Goal: Information Seeking & Learning: Understand process/instructions

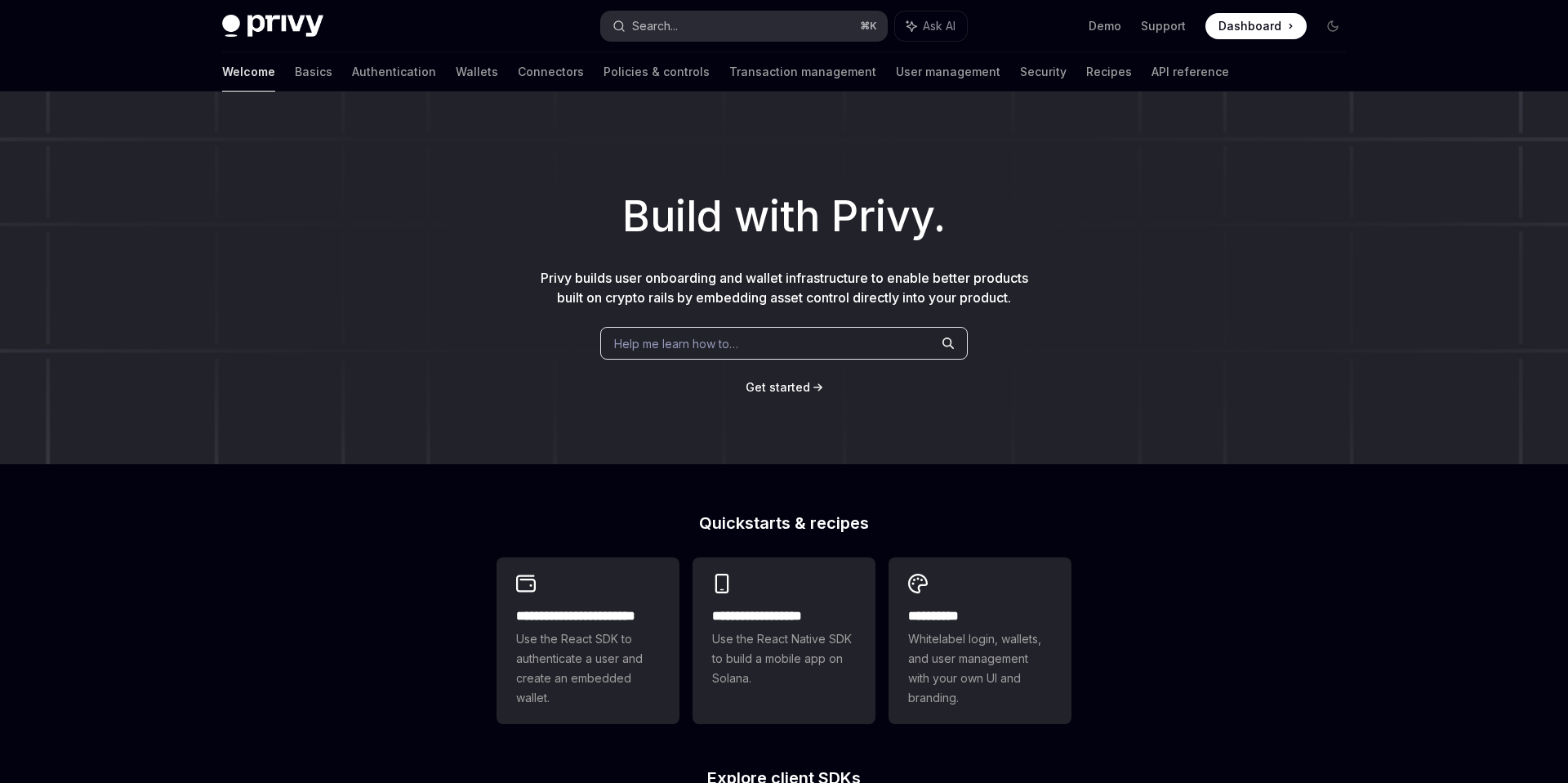
click at [734, 21] on button "Search... ⌘ K" at bounding box center [743, 26] width 286 height 30
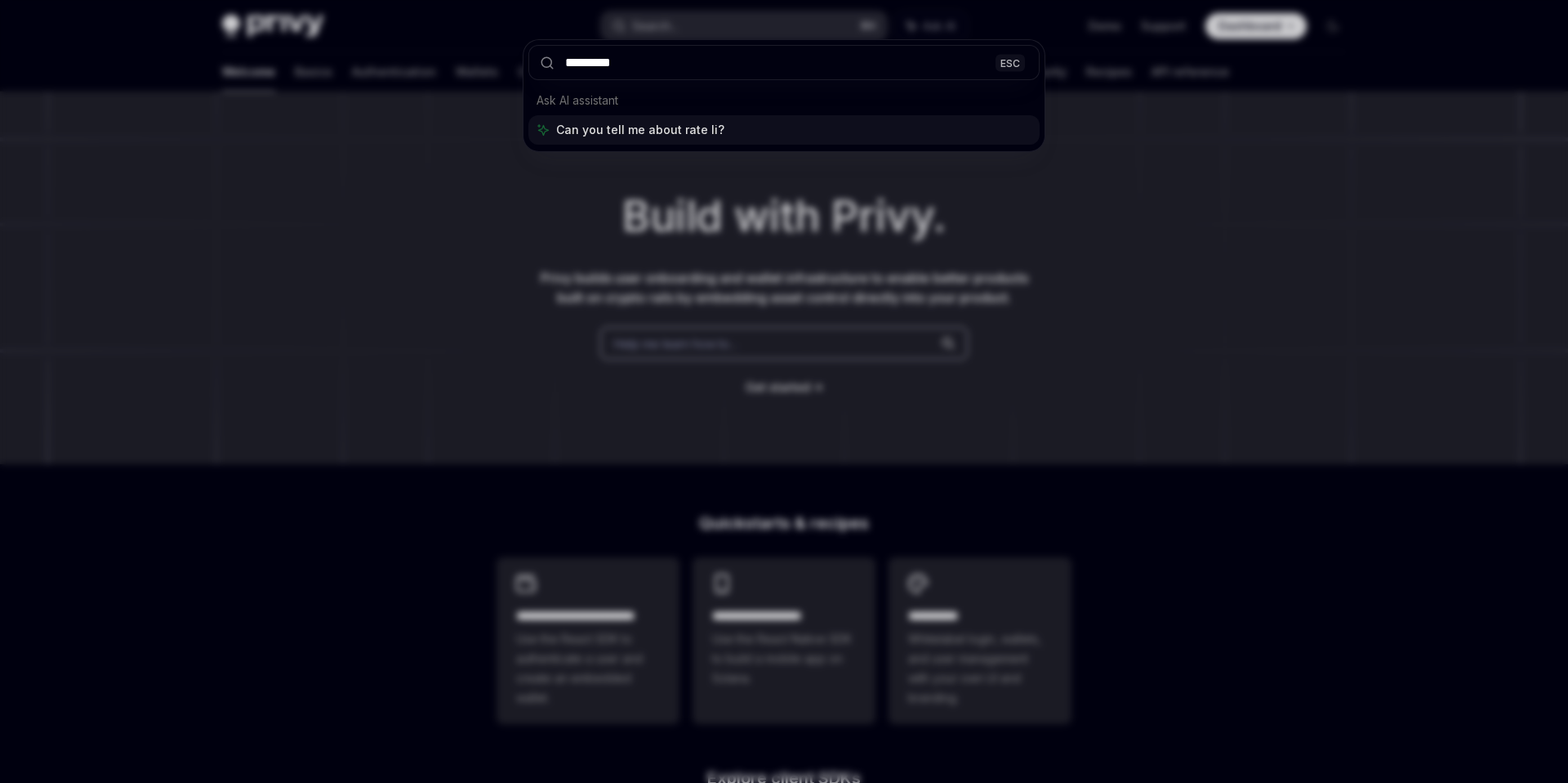
type input "**********"
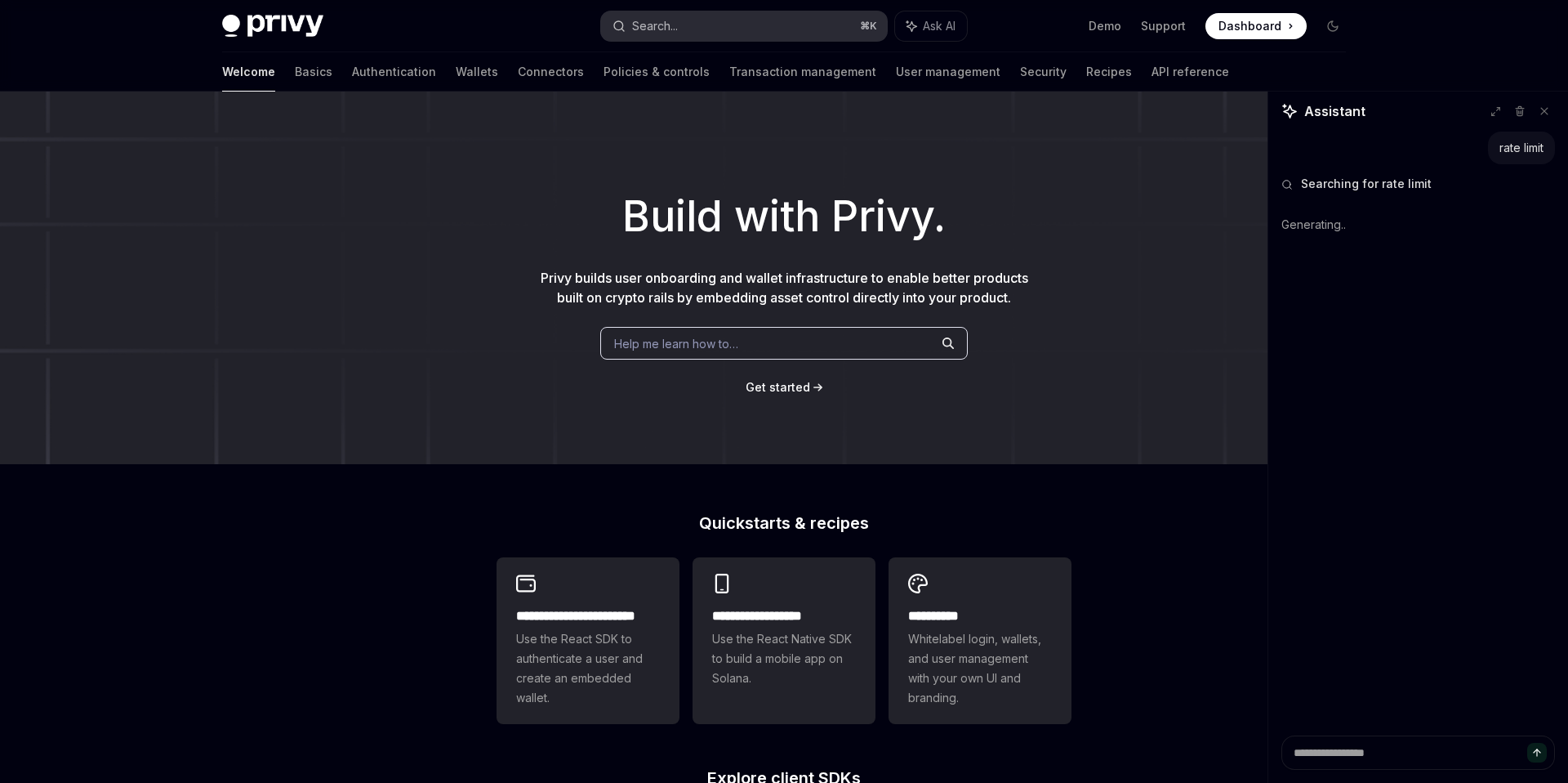
click at [686, 17] on button "Search... ⌘ K" at bounding box center [743, 26] width 286 height 30
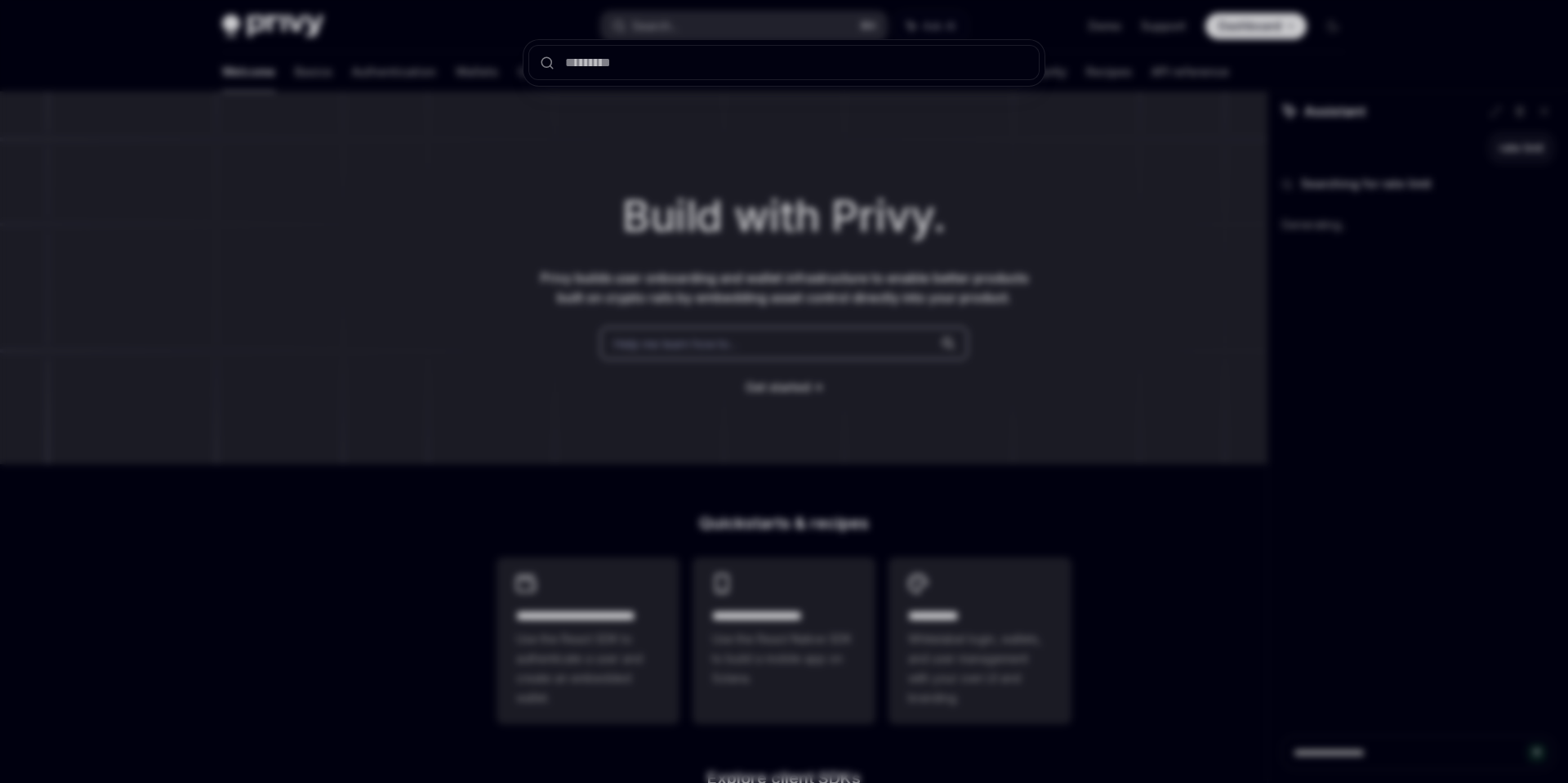
type textarea "*"
type input "****"
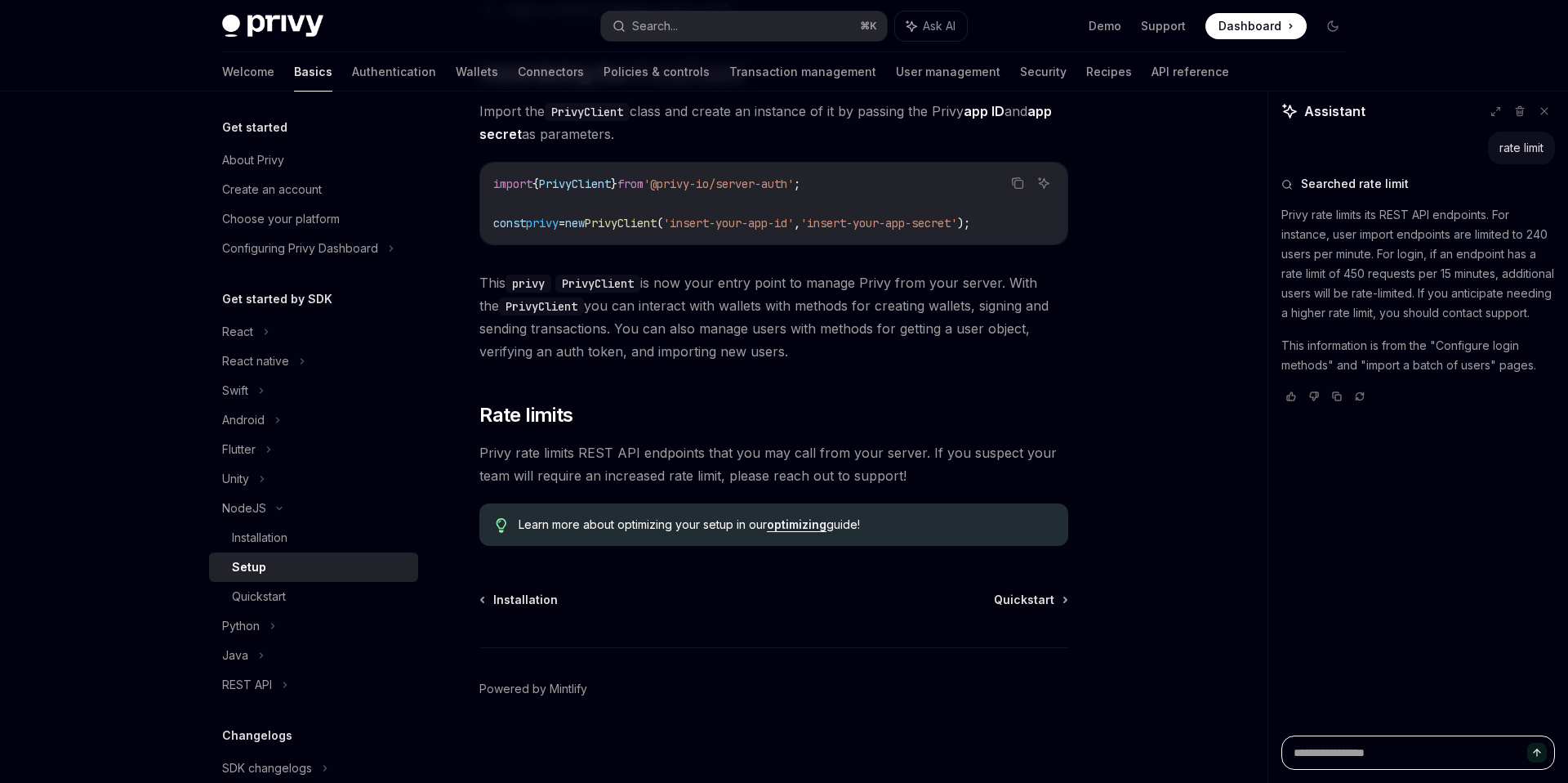
scroll to position [321, 0]
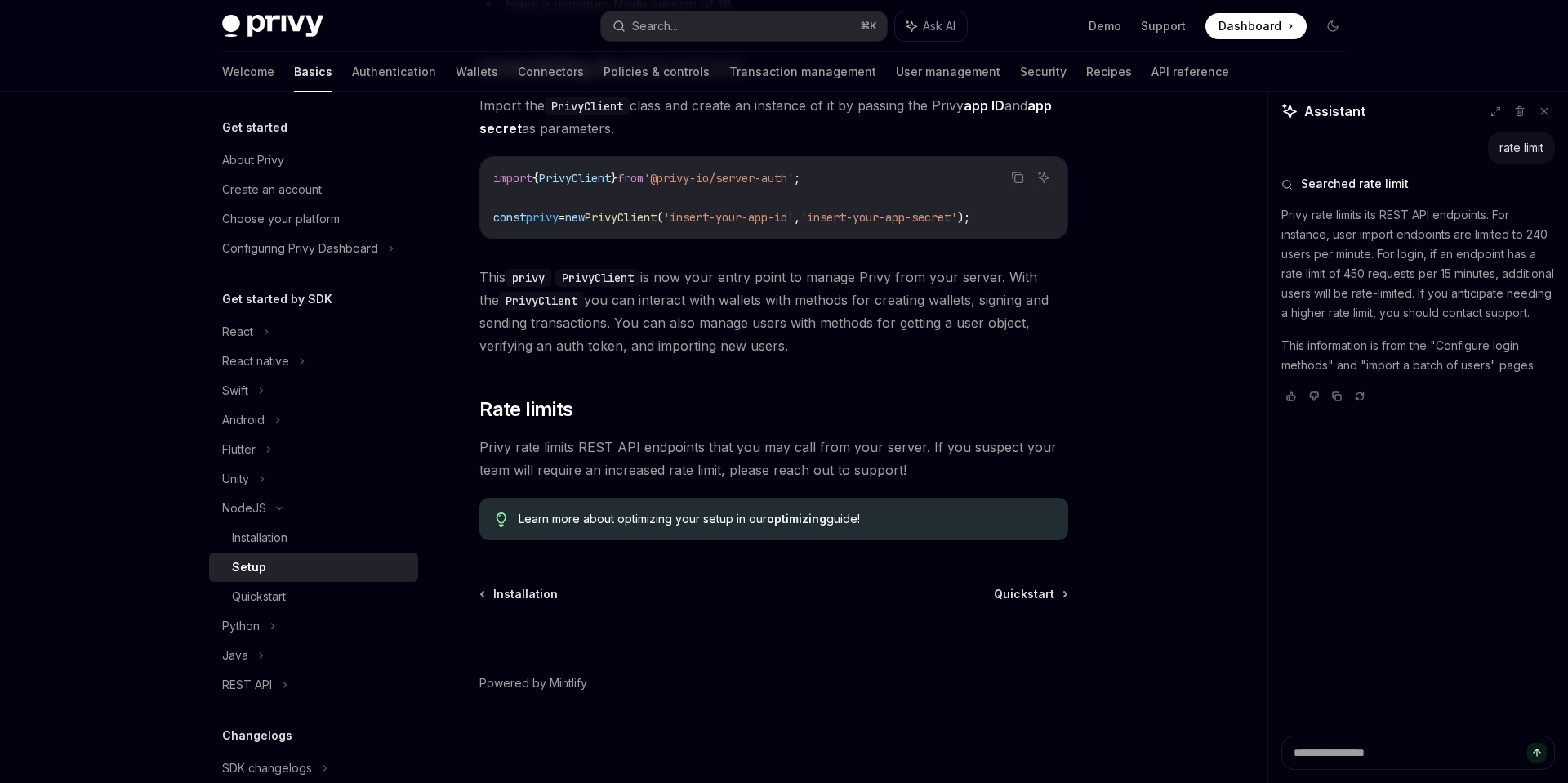
click at [793, 535] on div "Learn more about optimizing your setup in our optimizing guide!" at bounding box center [774, 519] width 589 height 43
click at [798, 519] on link "optimizing" at bounding box center [797, 519] width 60 height 15
type textarea "*"
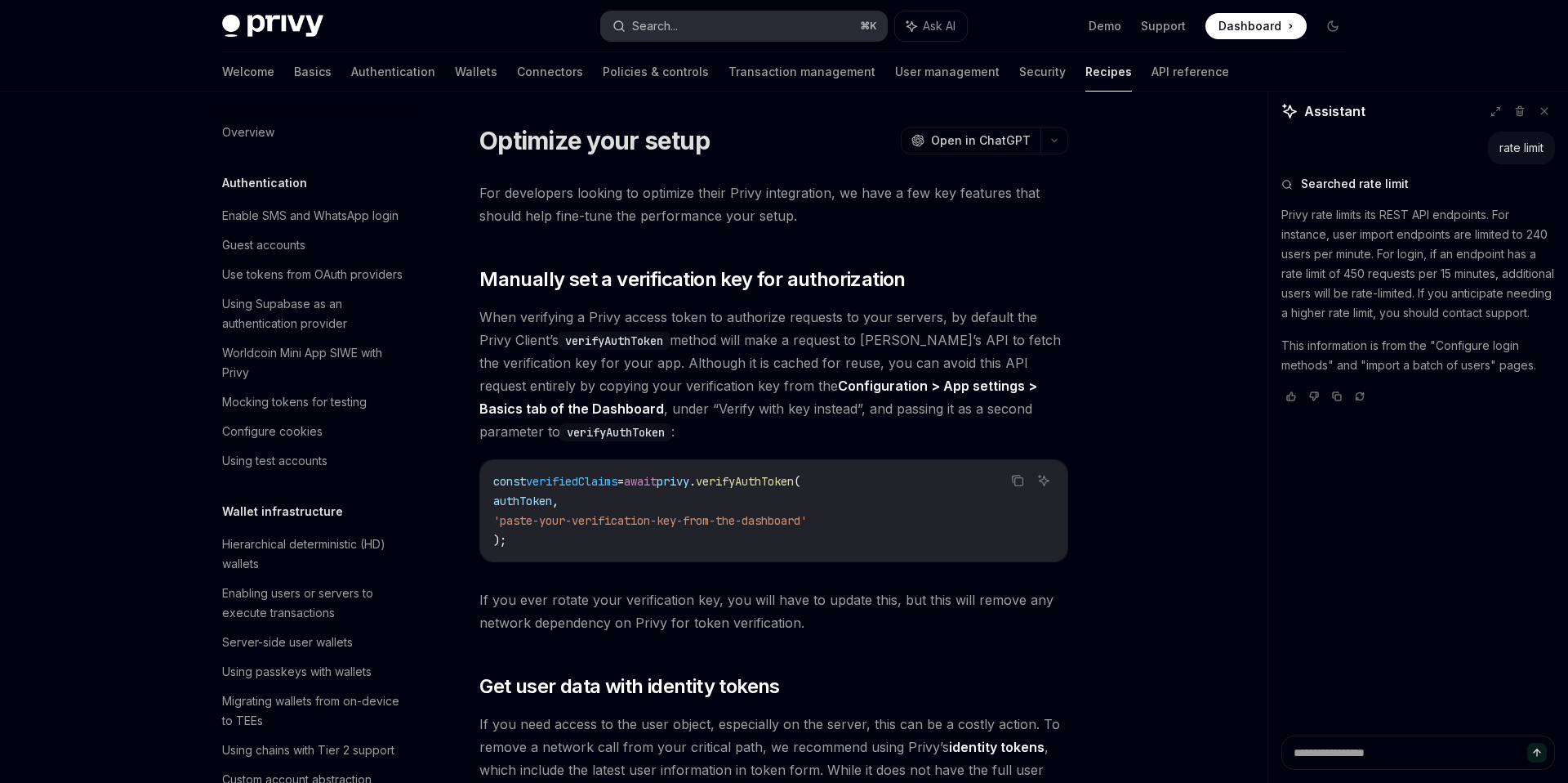
click at [711, 28] on button "Search... ⌘ K" at bounding box center [743, 26] width 286 height 30
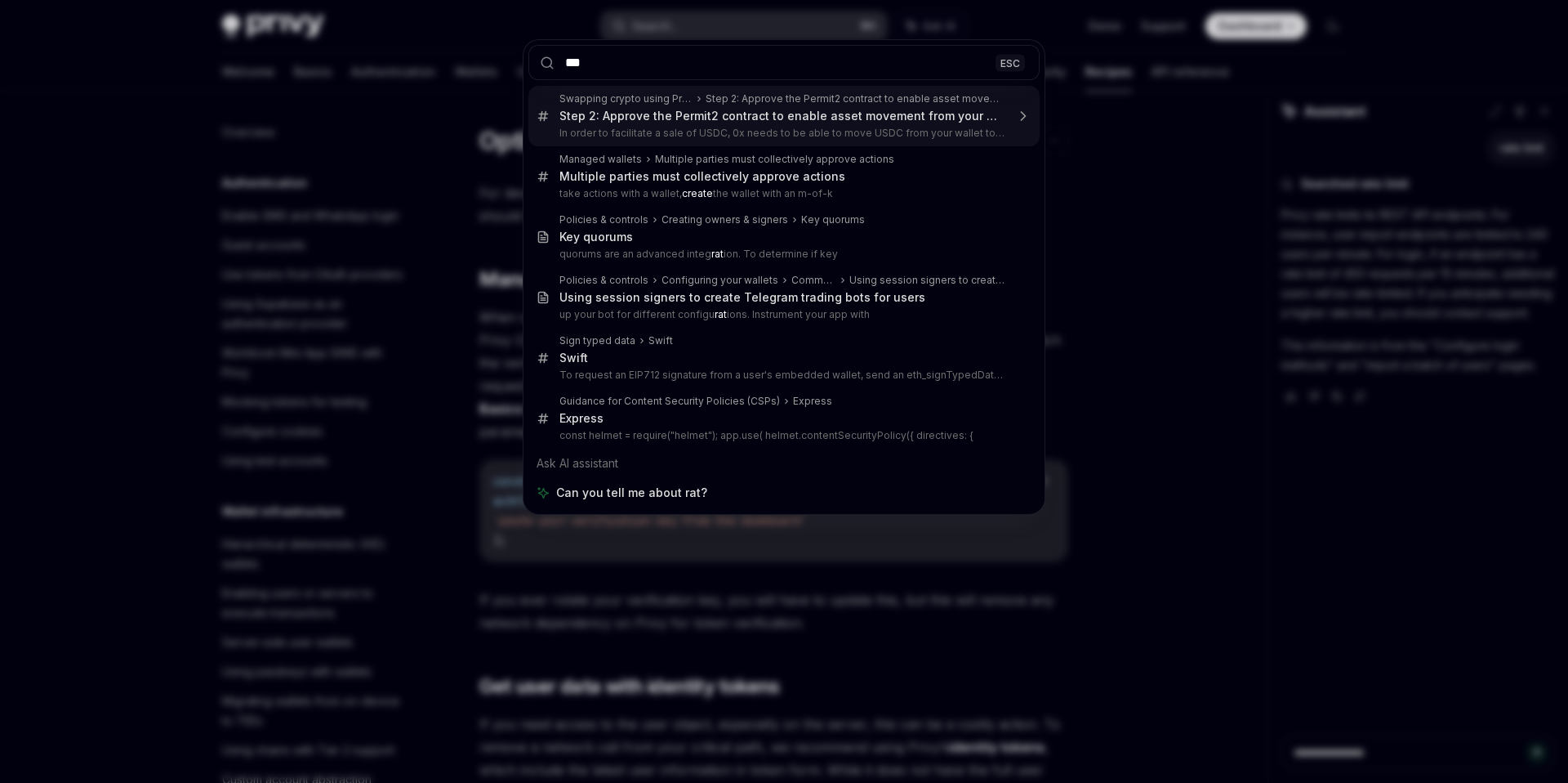
type input "****"
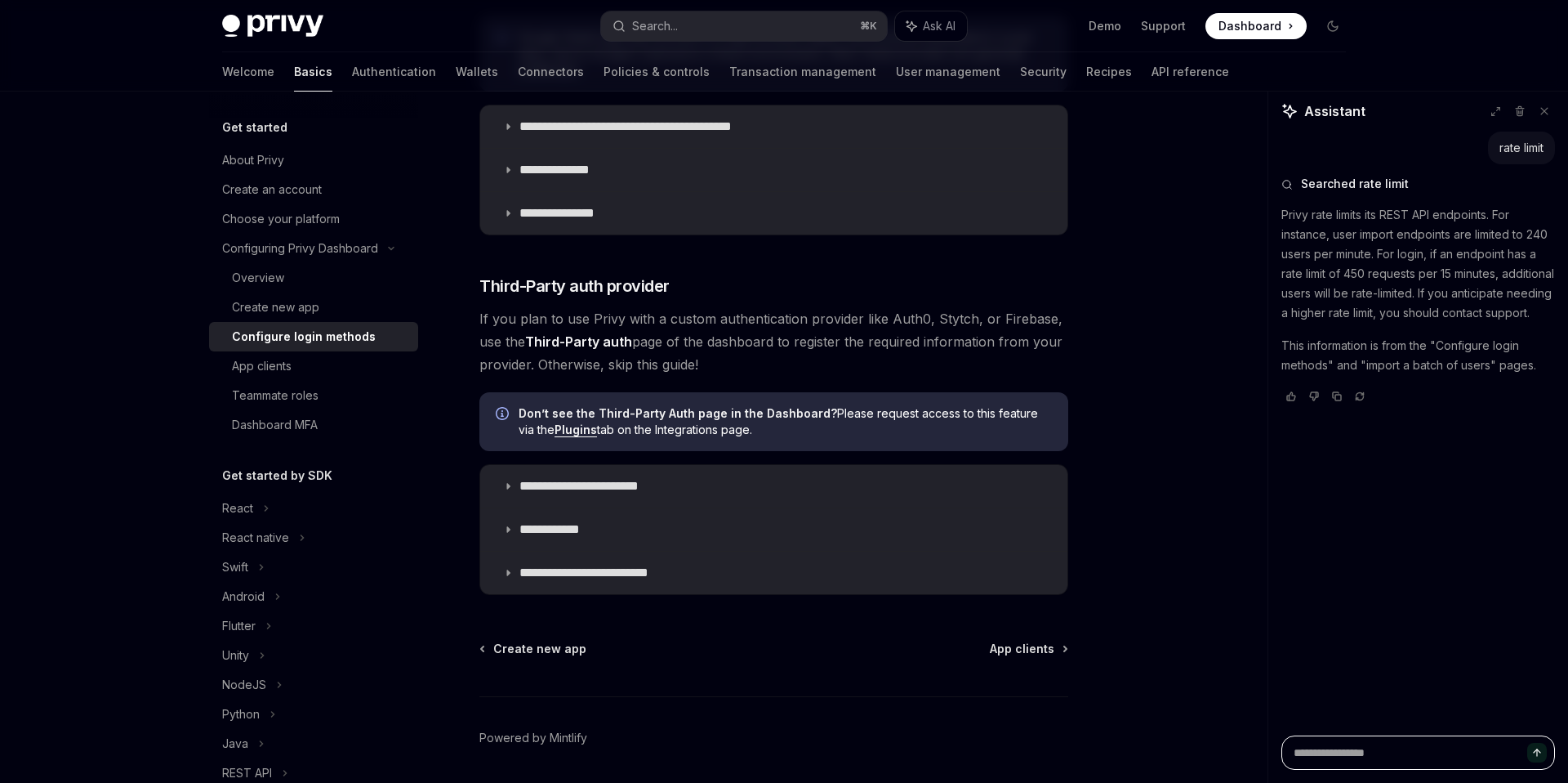
scroll to position [781, 0]
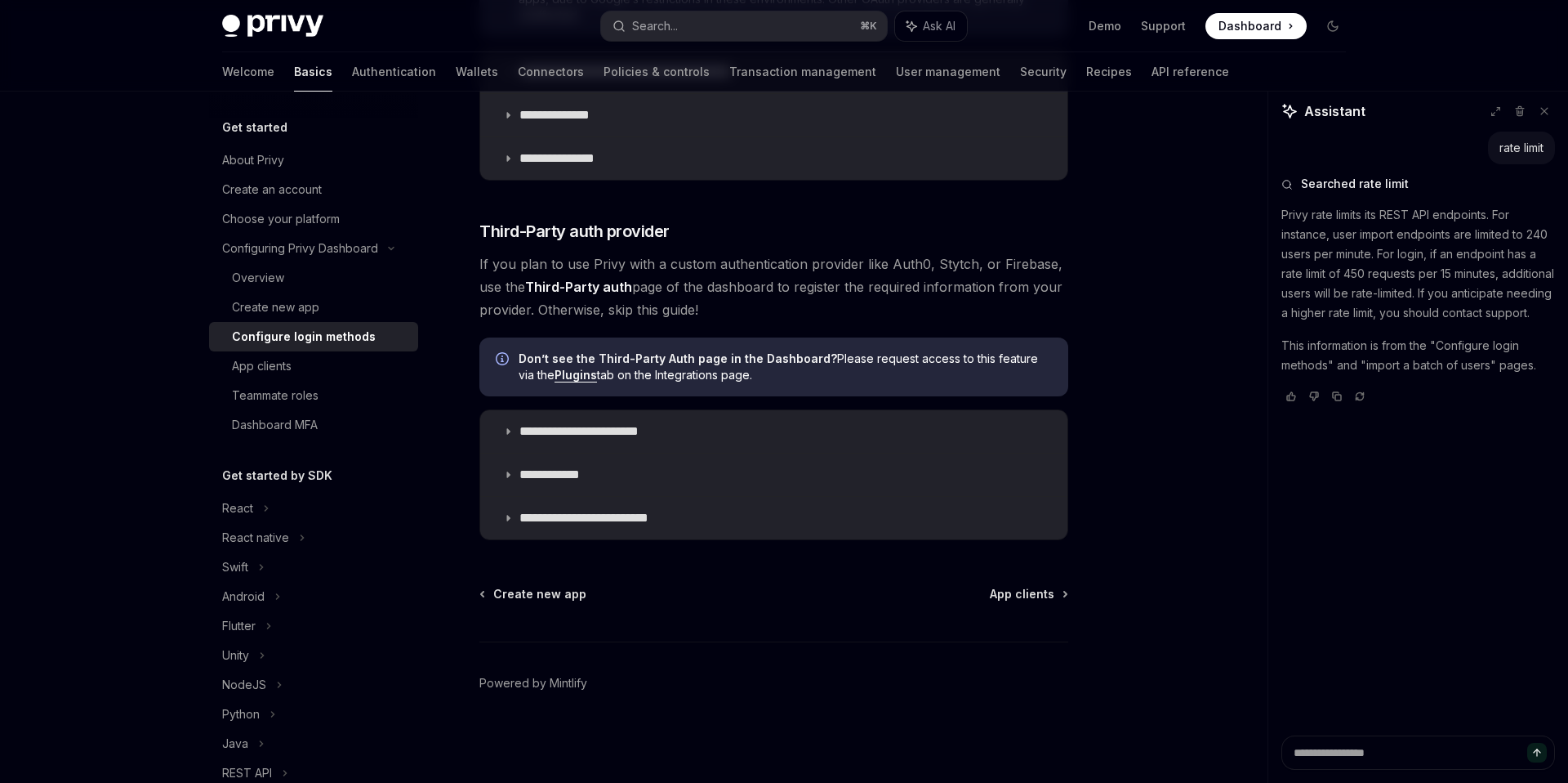
click at [717, 576] on div "**********" at bounding box center [620, 63] width 902 height 1439
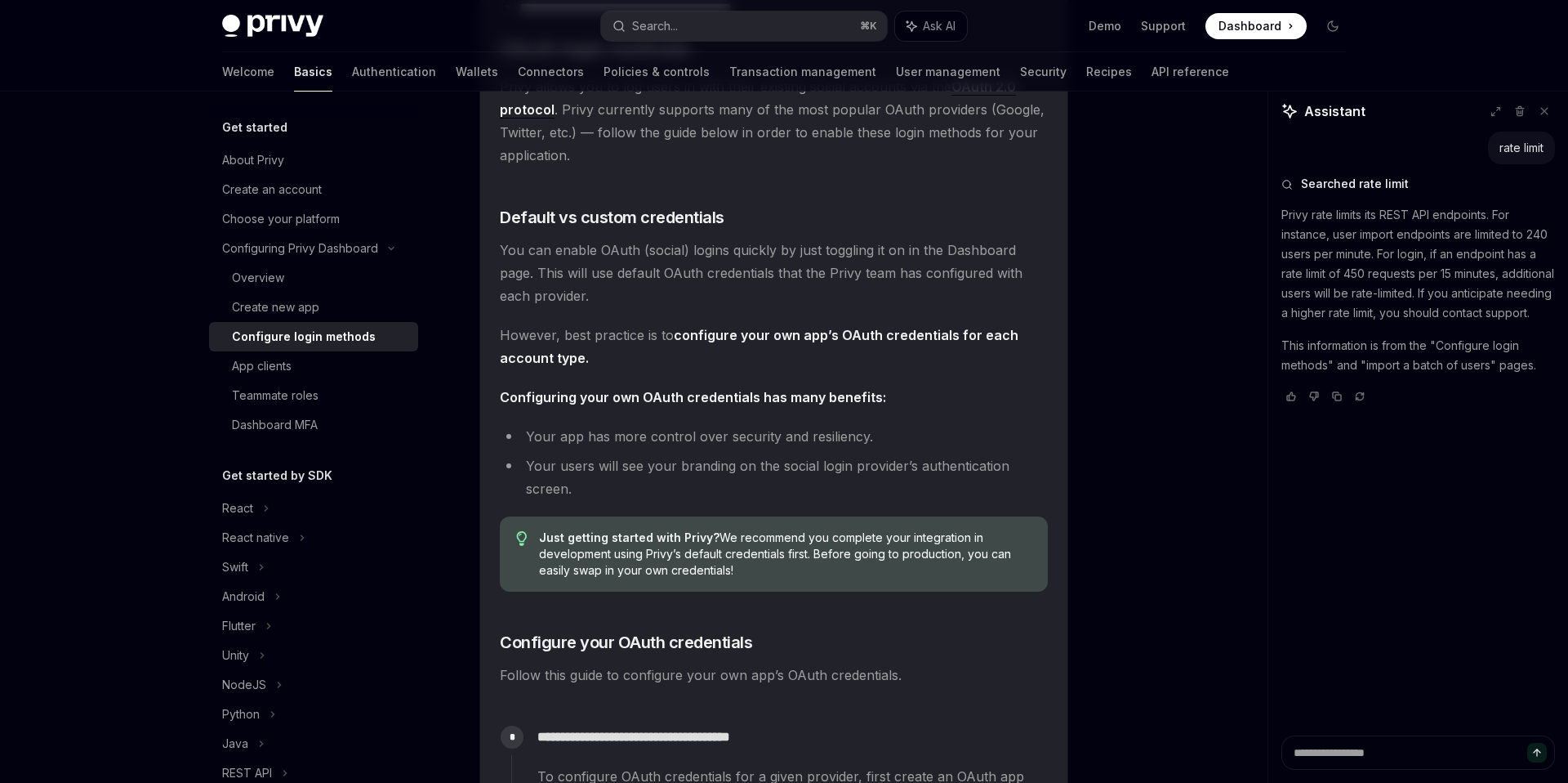
scroll to position [716, 0]
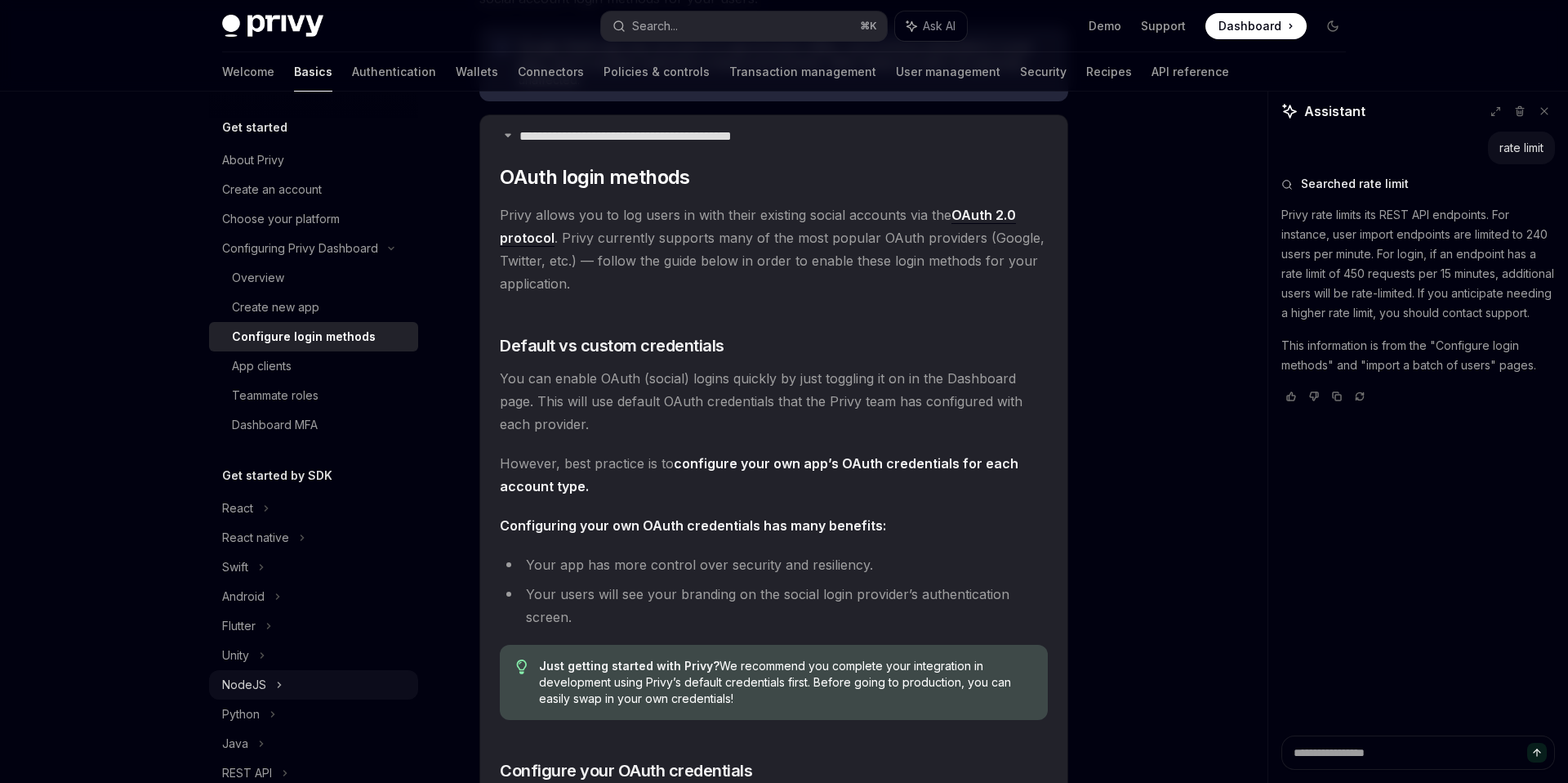
click at [301, 681] on div "NodeJS" at bounding box center [313, 685] width 209 height 30
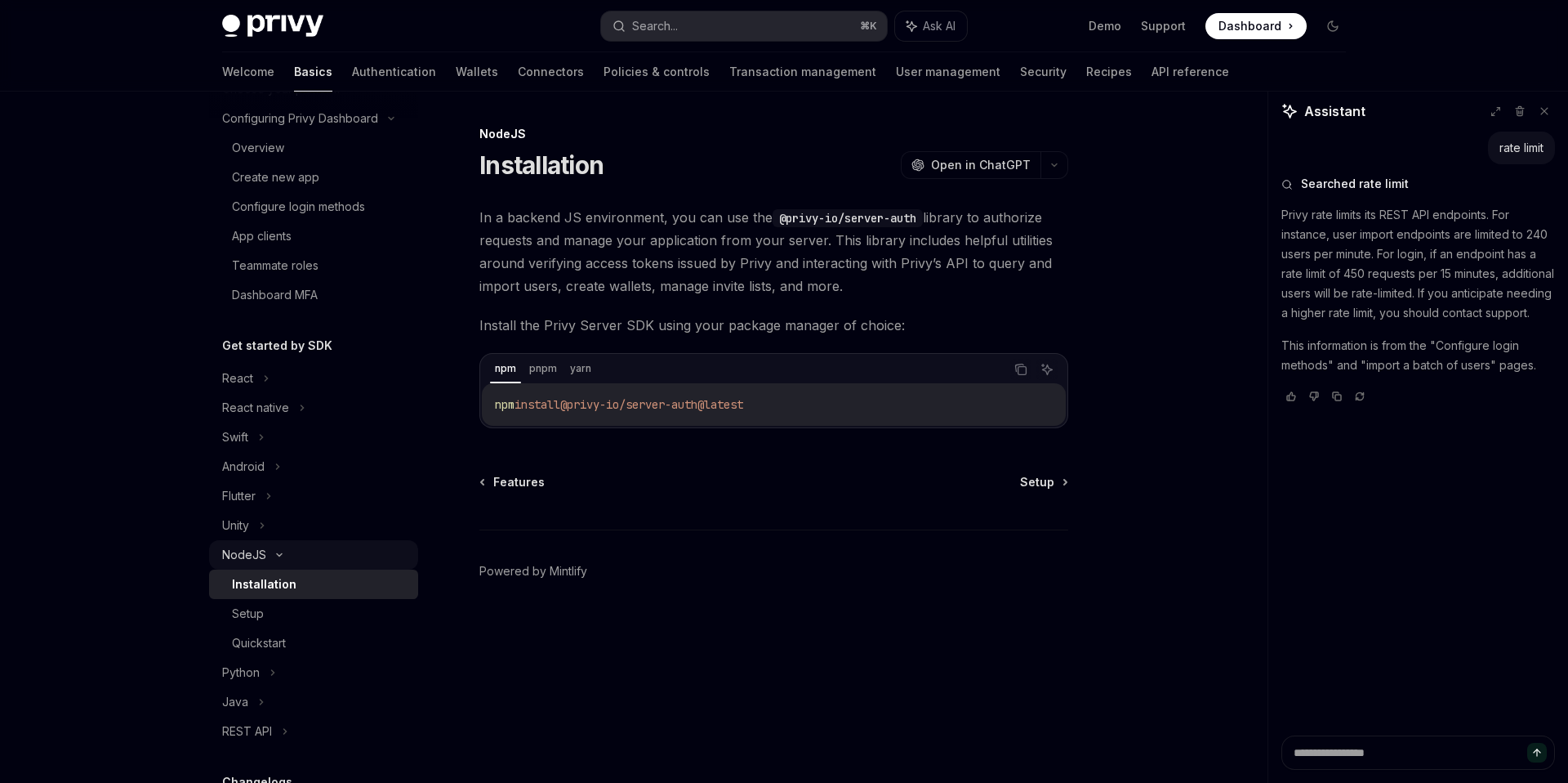
scroll to position [172, 0]
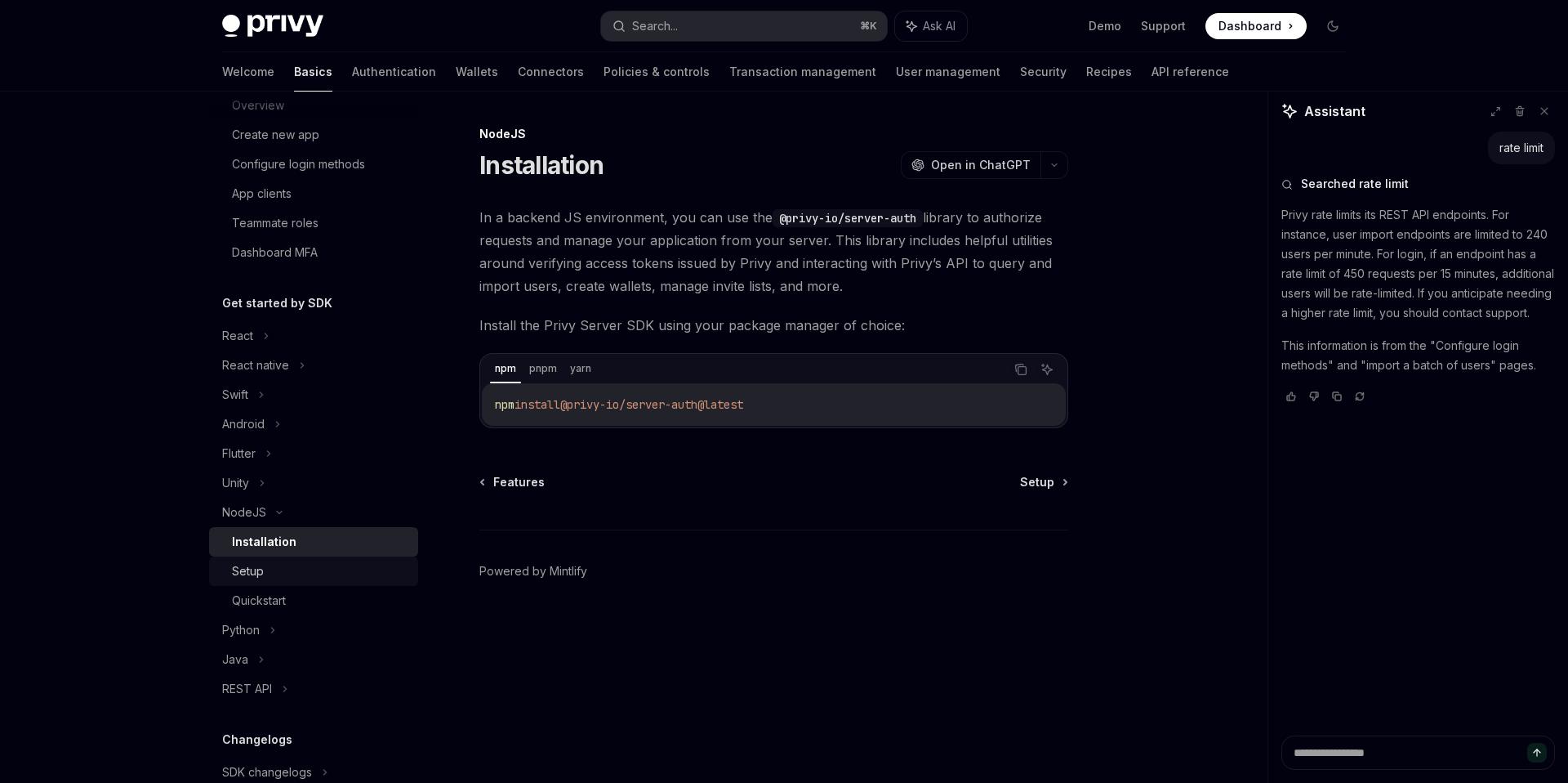
click at [289, 580] on div "Setup" at bounding box center [320, 571] width 176 height 20
type textarea "*"
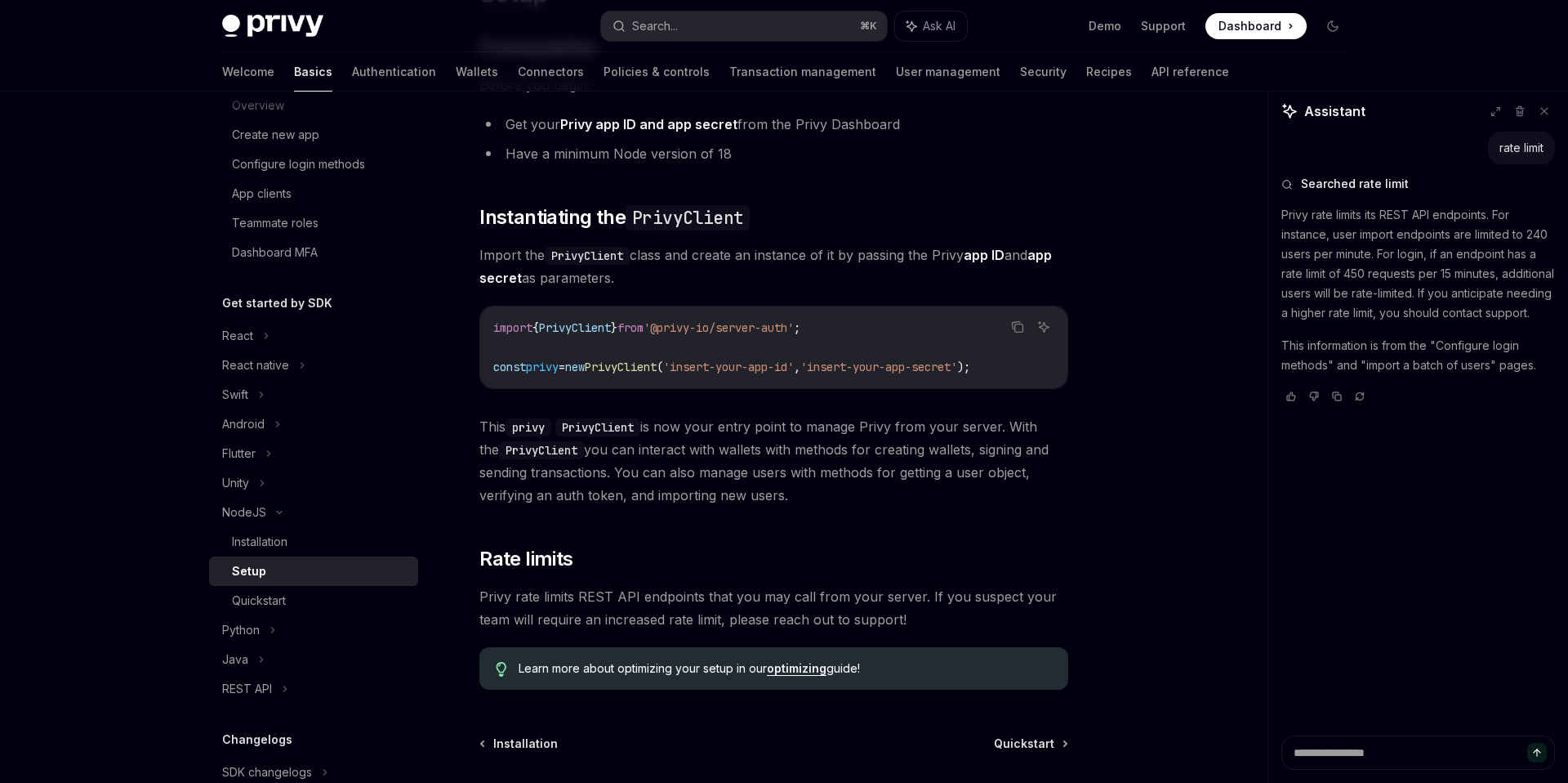
scroll to position [294, 0]
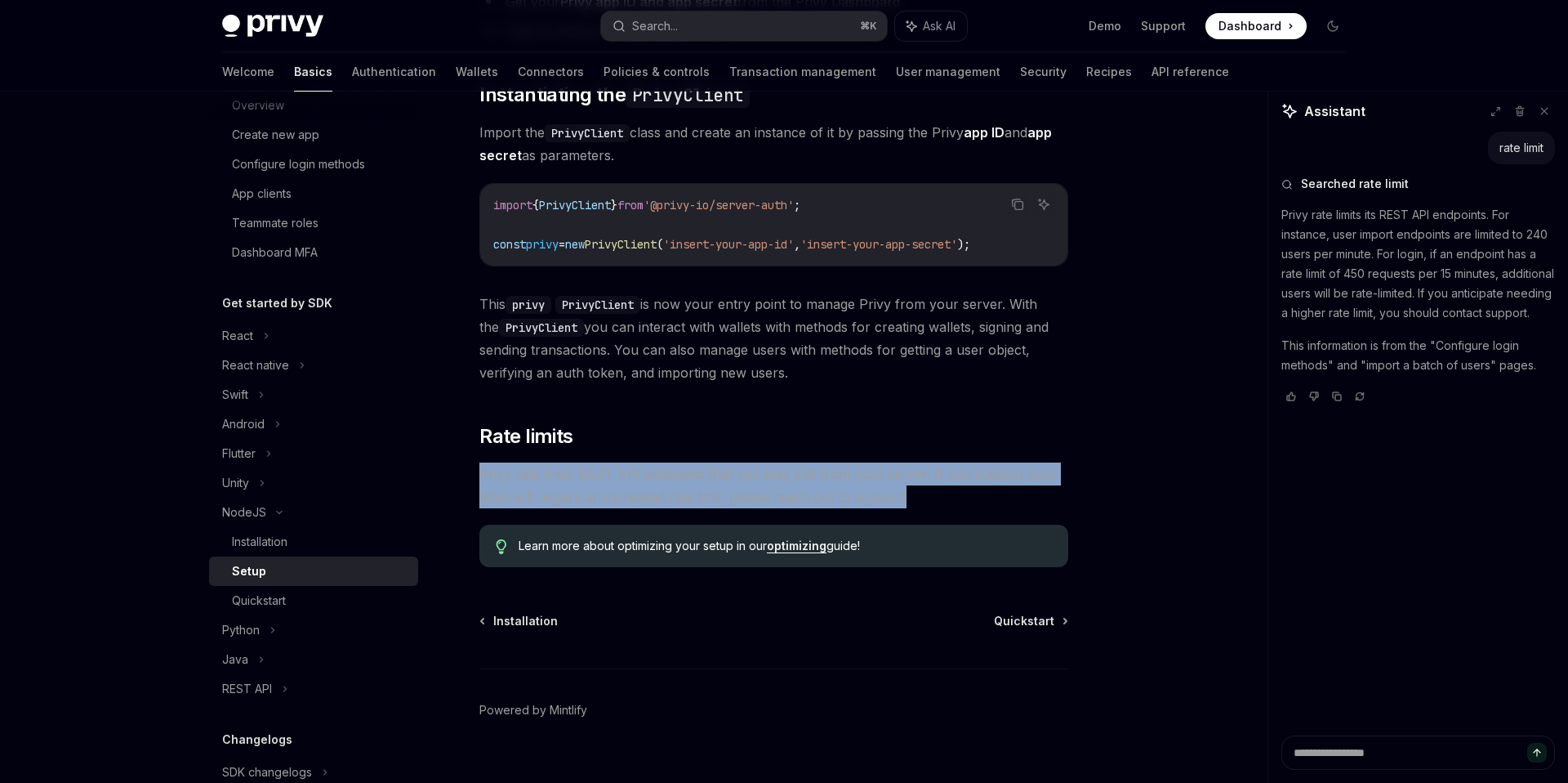
drag, startPoint x: 916, startPoint y: 499, endPoint x: 473, endPoint y: 483, distance: 443.3
click at [473, 483] on div "NodeJS Setup OpenAI Open in ChatGPT OpenAI Open in ChatGPT ​ Prerequisites Befo…" at bounding box center [620, 320] width 902 height 980
click at [695, 490] on span "Privy rate limits REST API endpoints that you may call from your server. If you…" at bounding box center [774, 485] width 589 height 46
drag, startPoint x: 906, startPoint y: 499, endPoint x: 471, endPoint y: 443, distance: 438.6
click at [479, 441] on div "​ Prerequisites Before you begin: Get your Privy app ID and app secret from the…" at bounding box center [774, 239] width 589 height 655
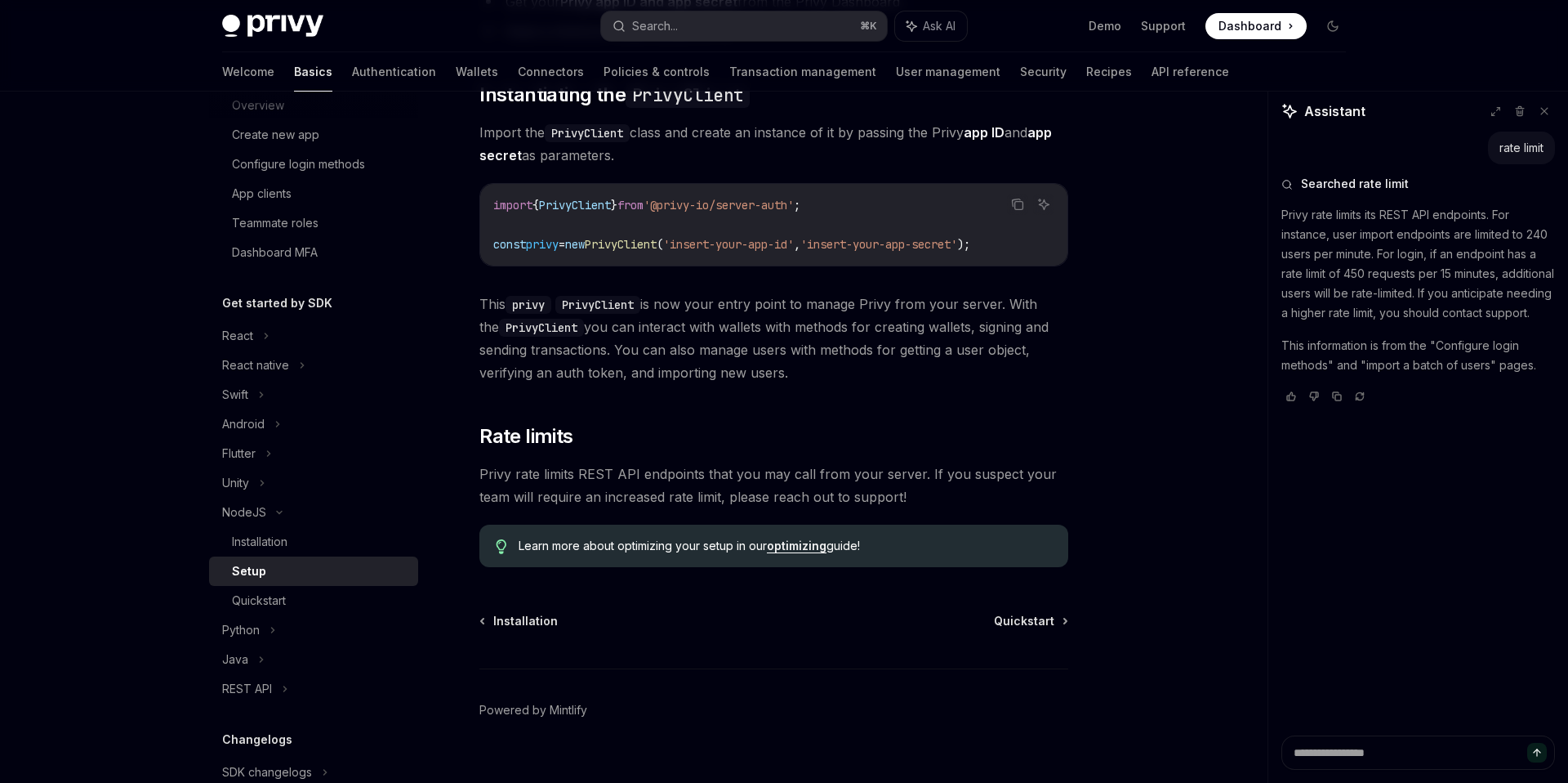
click at [978, 512] on div "​ Prerequisites Before you begin: Get your Privy app ID and app secret from the…" at bounding box center [774, 239] width 589 height 655
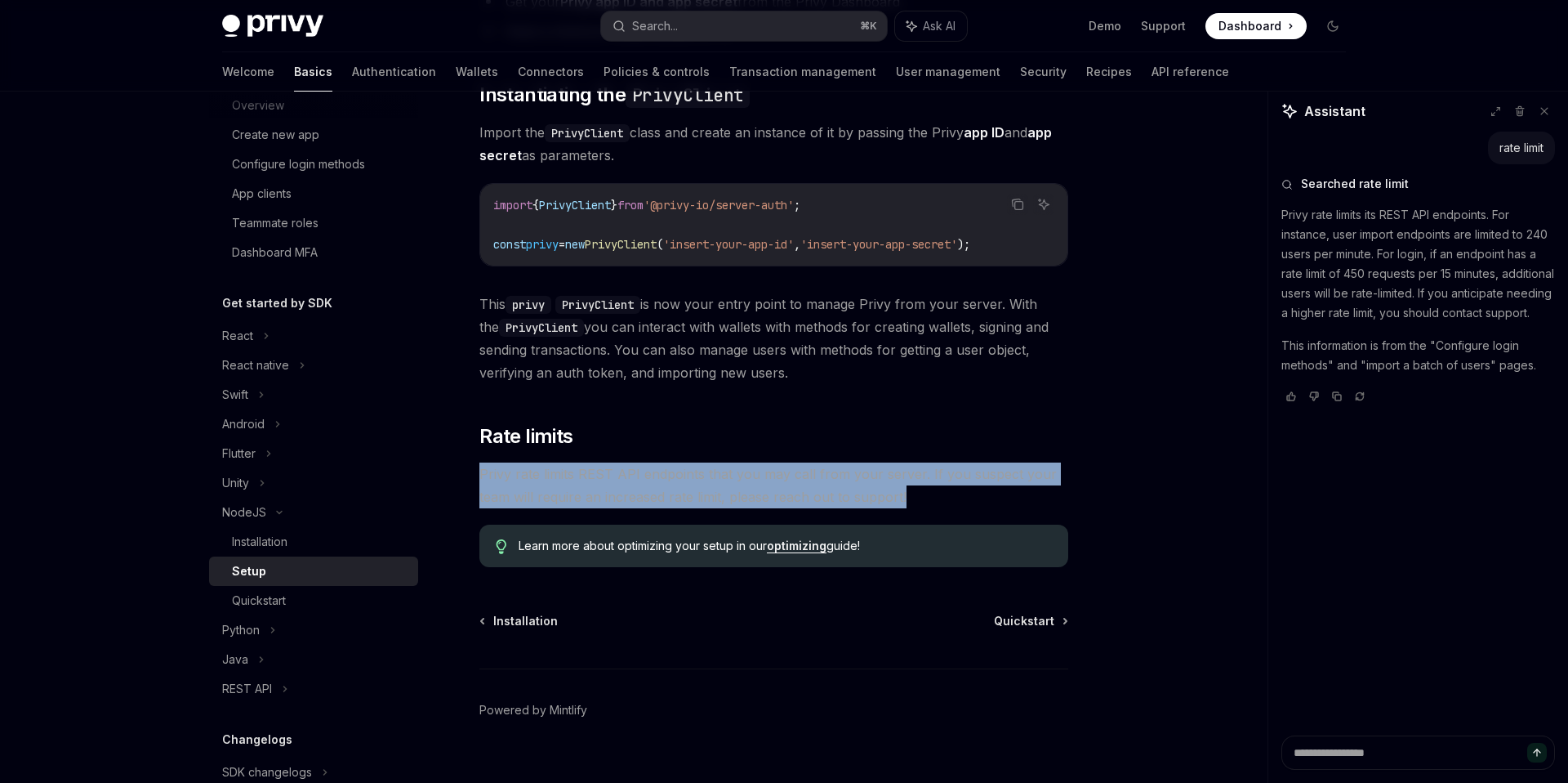
drag, startPoint x: 930, startPoint y: 494, endPoint x: 476, endPoint y: 473, distance: 454.5
click at [476, 473] on div "NodeJS Setup OpenAI Open in ChatGPT OpenAI Open in ChatGPT ​ Prerequisites Befo…" at bounding box center [620, 320] width 902 height 980
copy span "Privy rate limits REST API endpoints that you may call from your server. If you…"
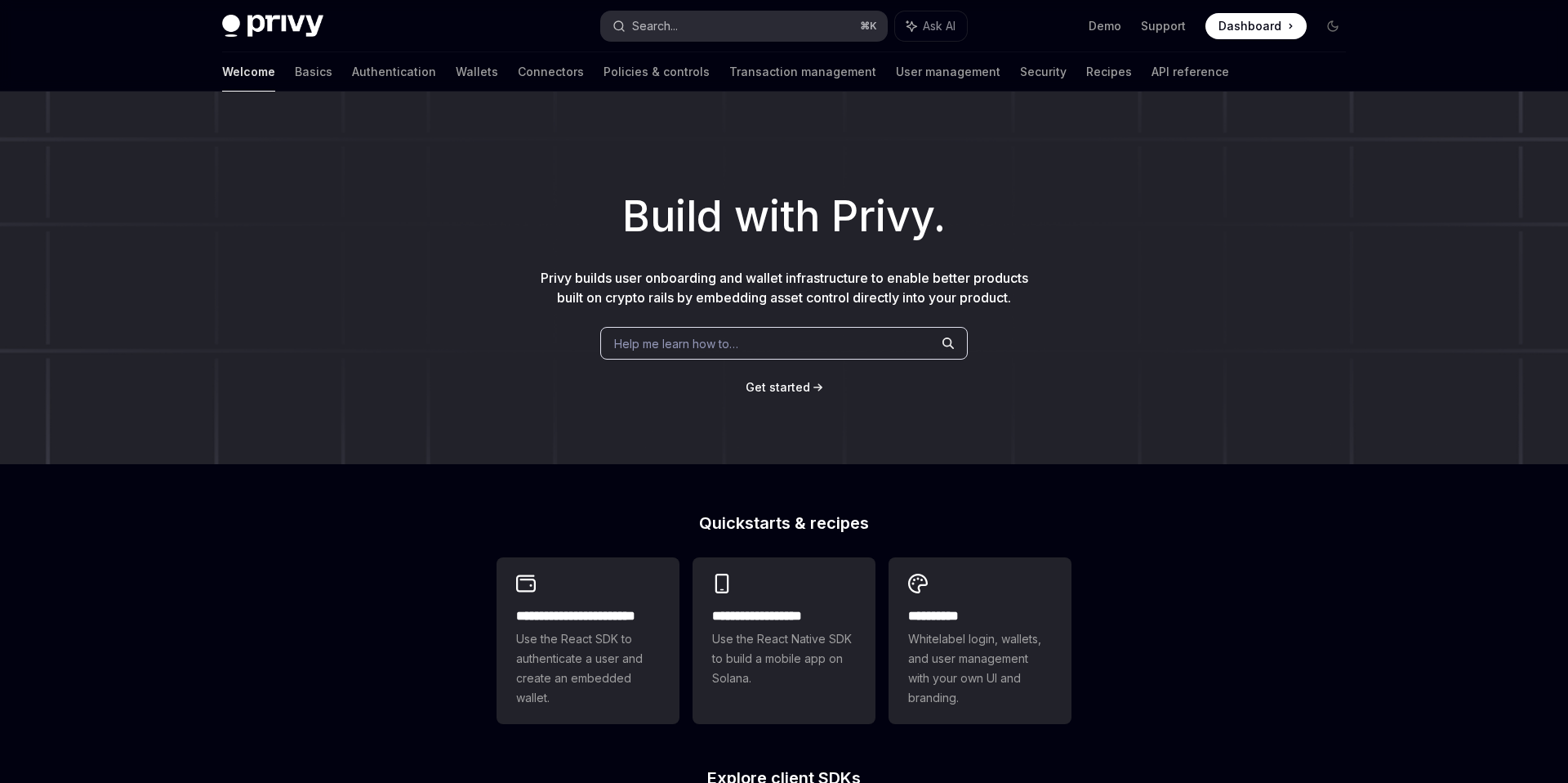
click at [717, 38] on button "Search... ⌘ K" at bounding box center [743, 26] width 286 height 30
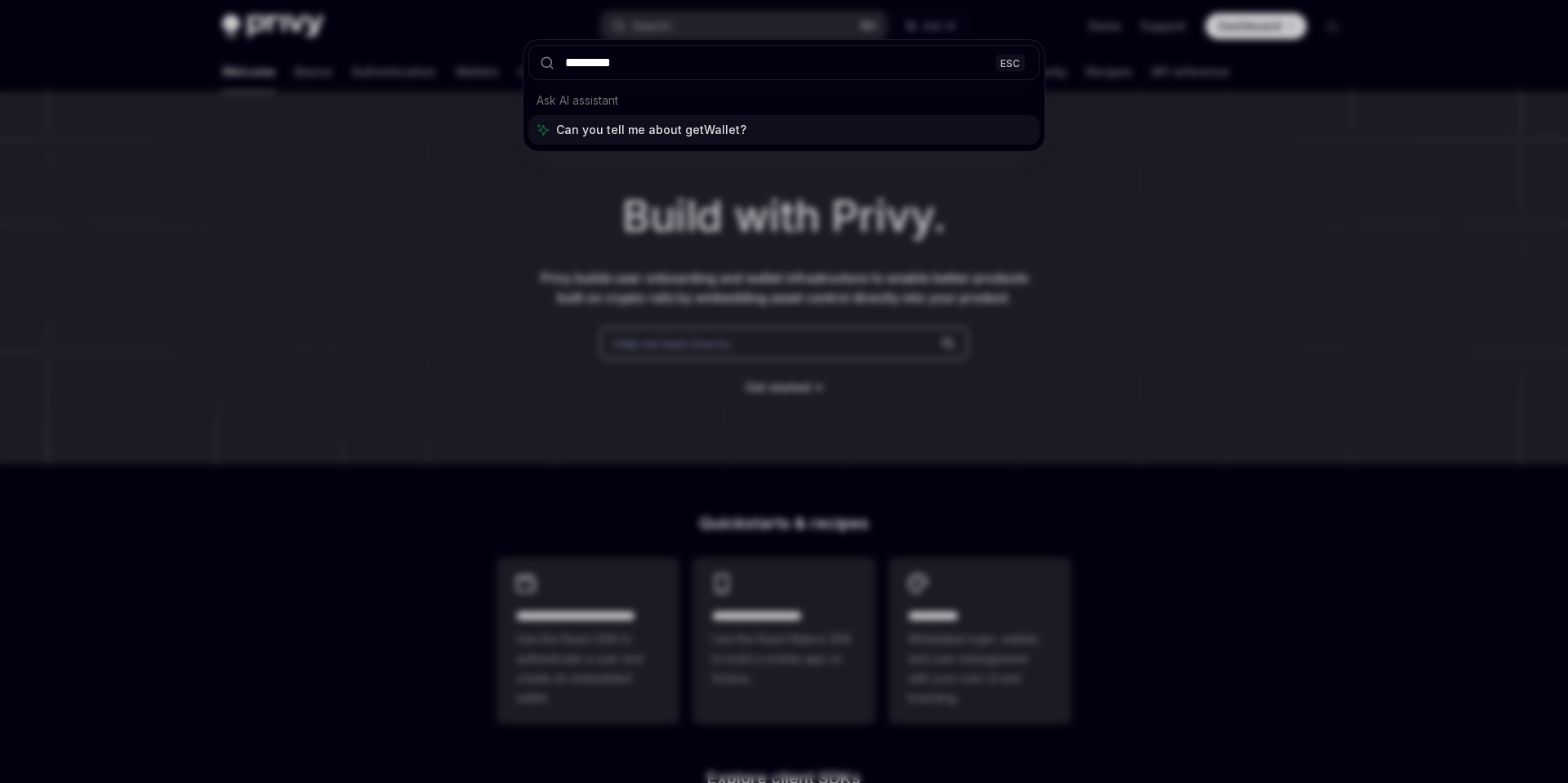
type input "**********"
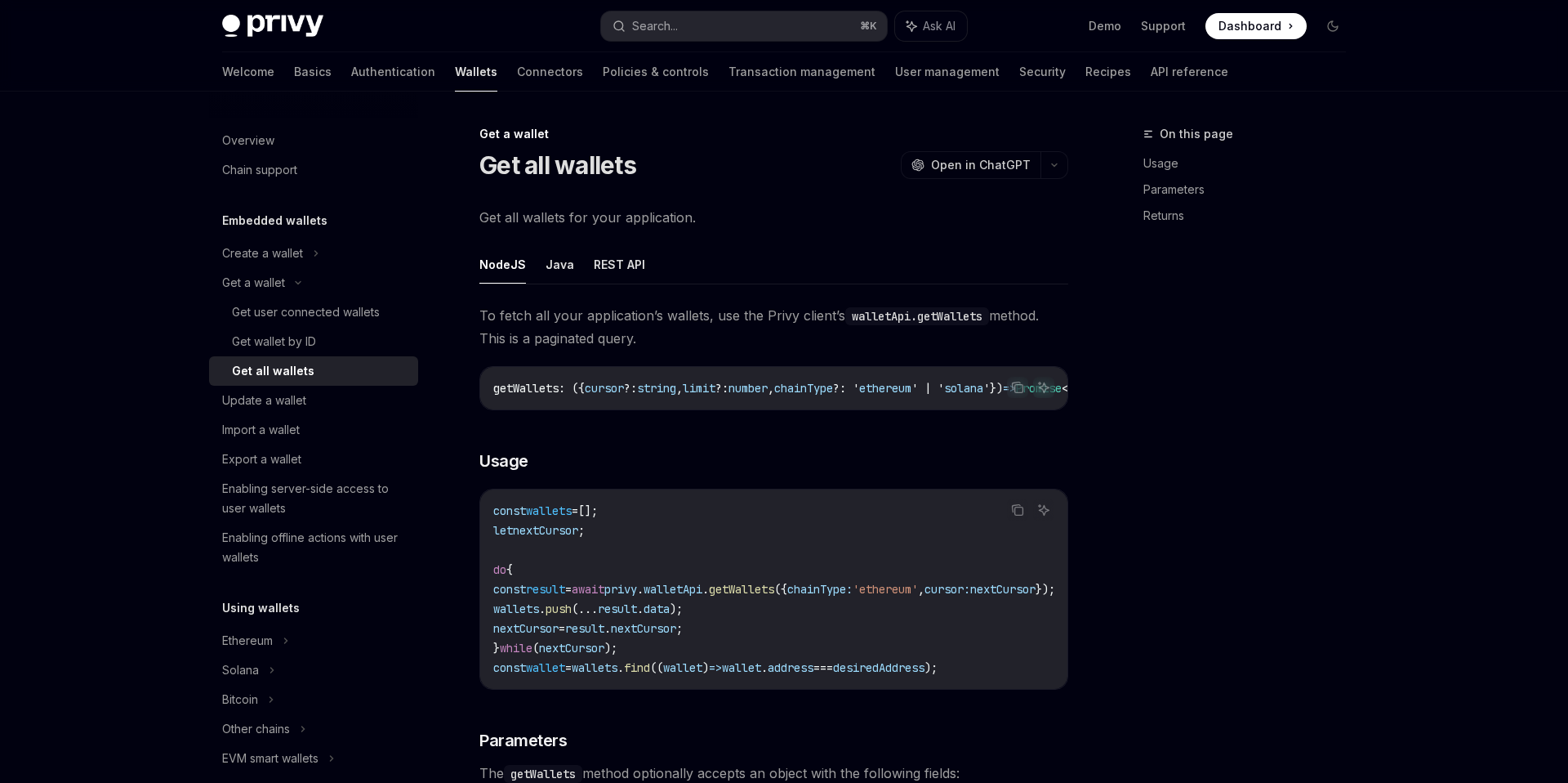
type textarea "*"
click at [825, 392] on span "chainType" at bounding box center [804, 388] width 59 height 15
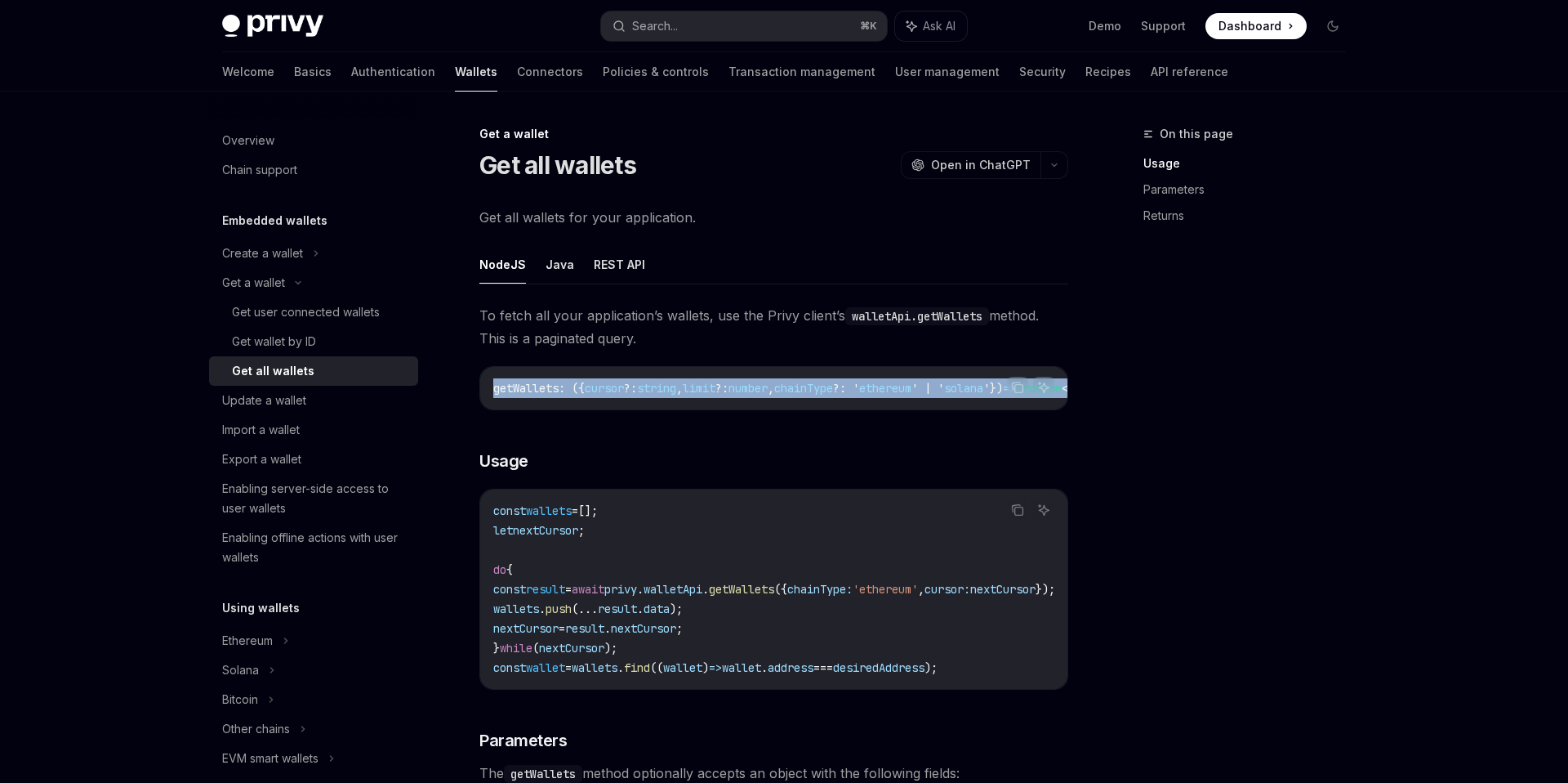
click at [825, 392] on span "chainType" at bounding box center [804, 388] width 59 height 15
copy code "getWallets : ({ cursor ?: string , limit ?: number , chainType ?: ' ethereum ' …"
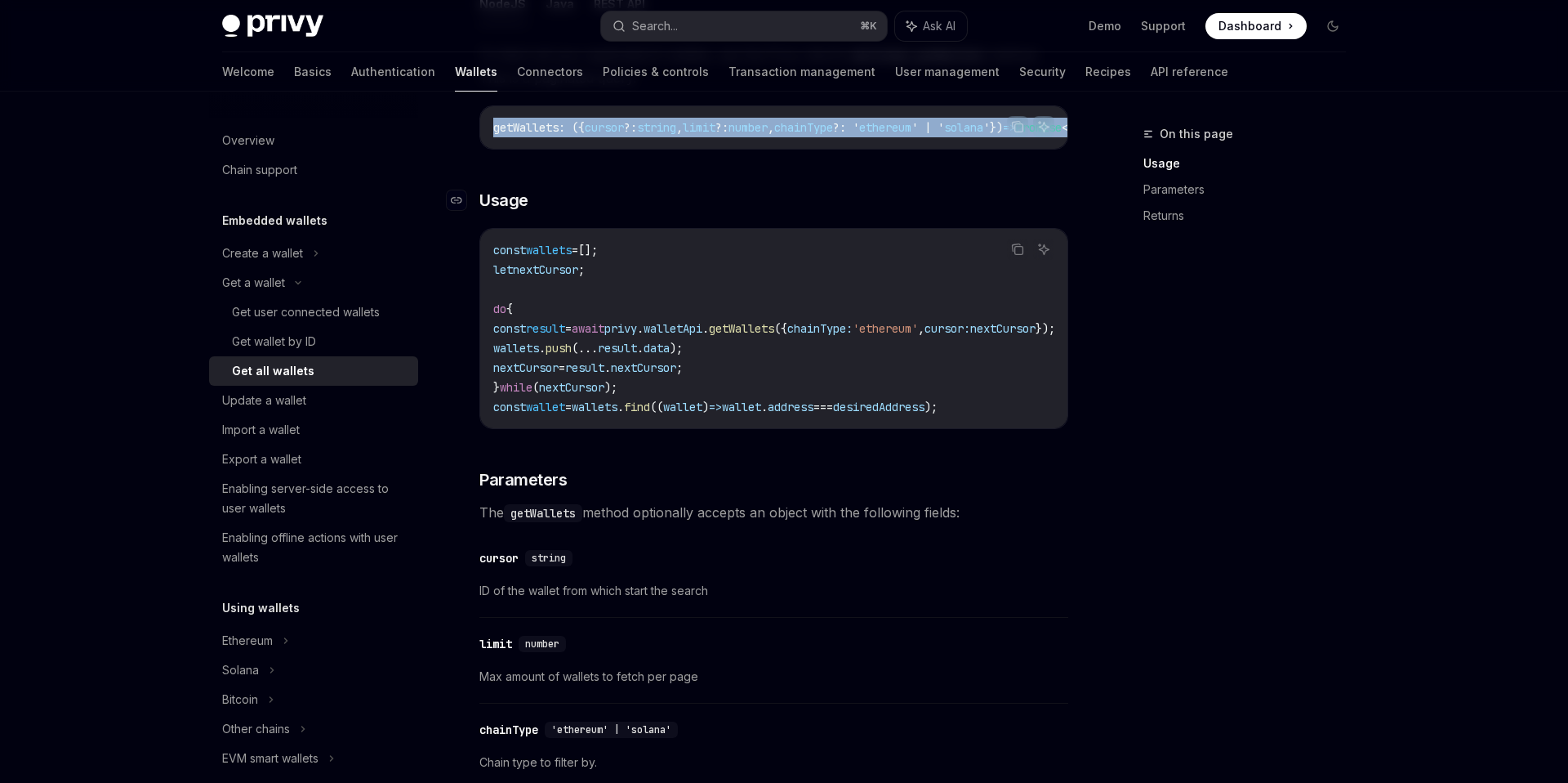
scroll to position [271, 0]
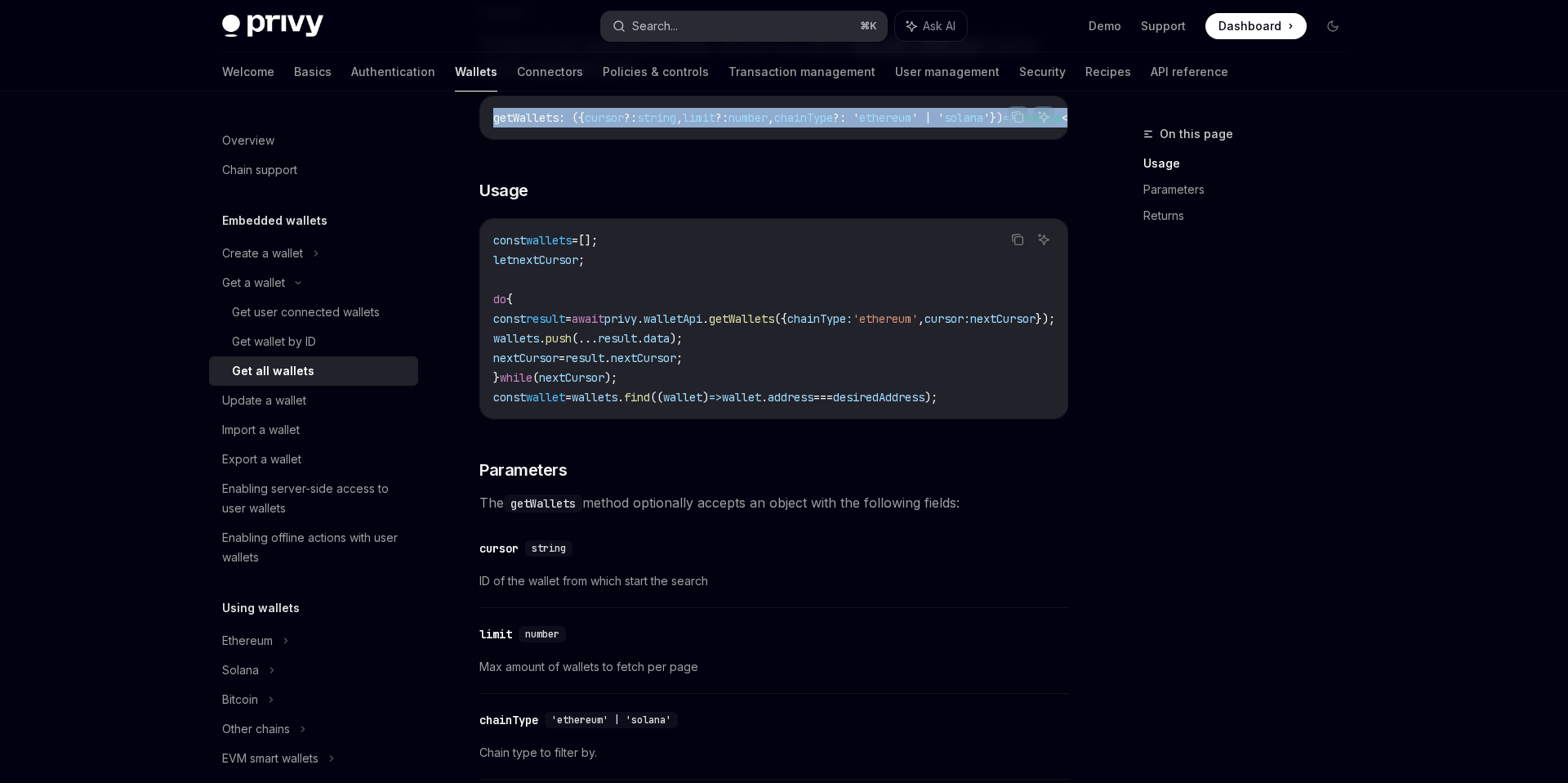
click at [706, 28] on button "Search... ⌘ K" at bounding box center [743, 26] width 286 height 30
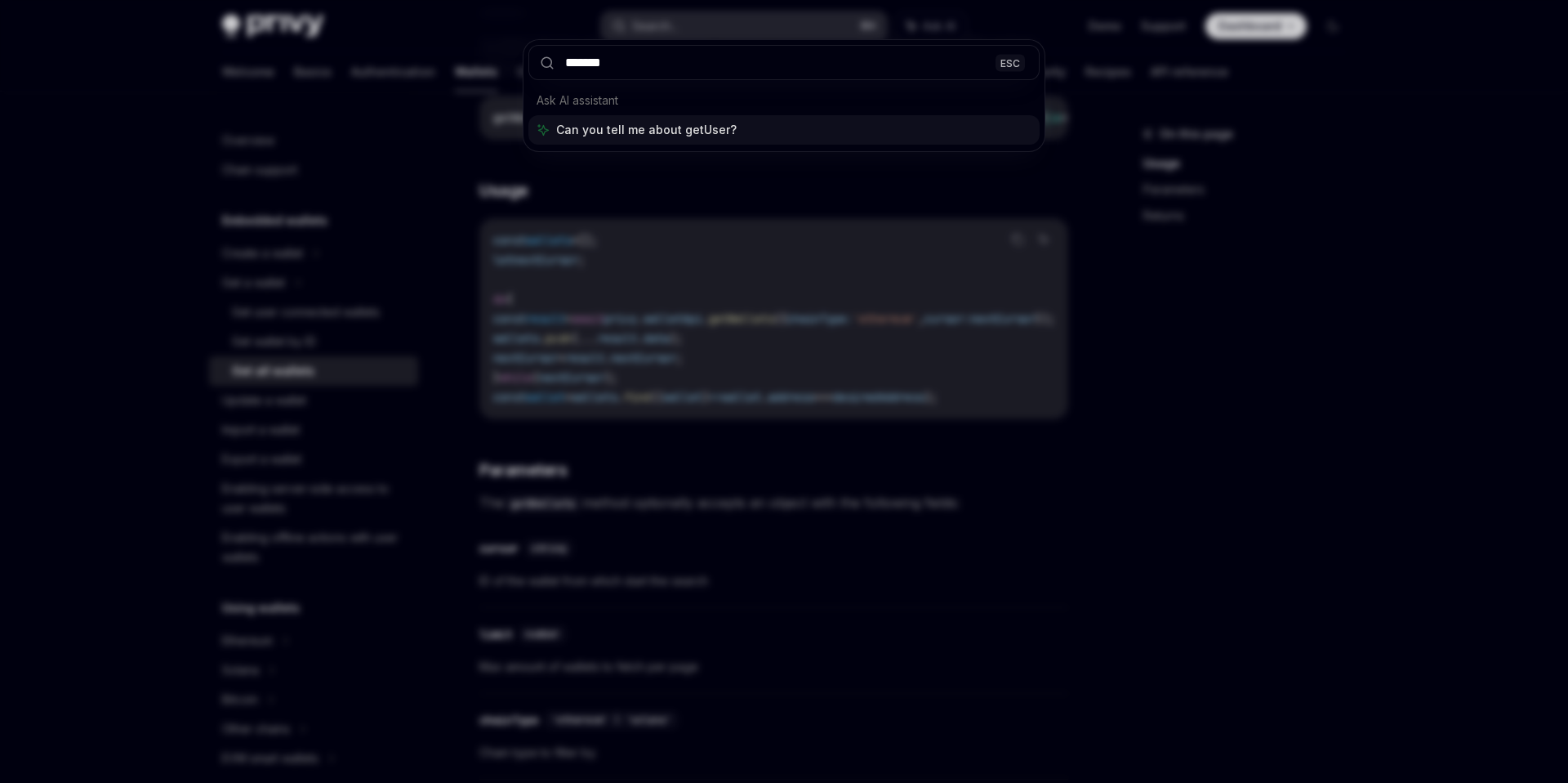
type input "********"
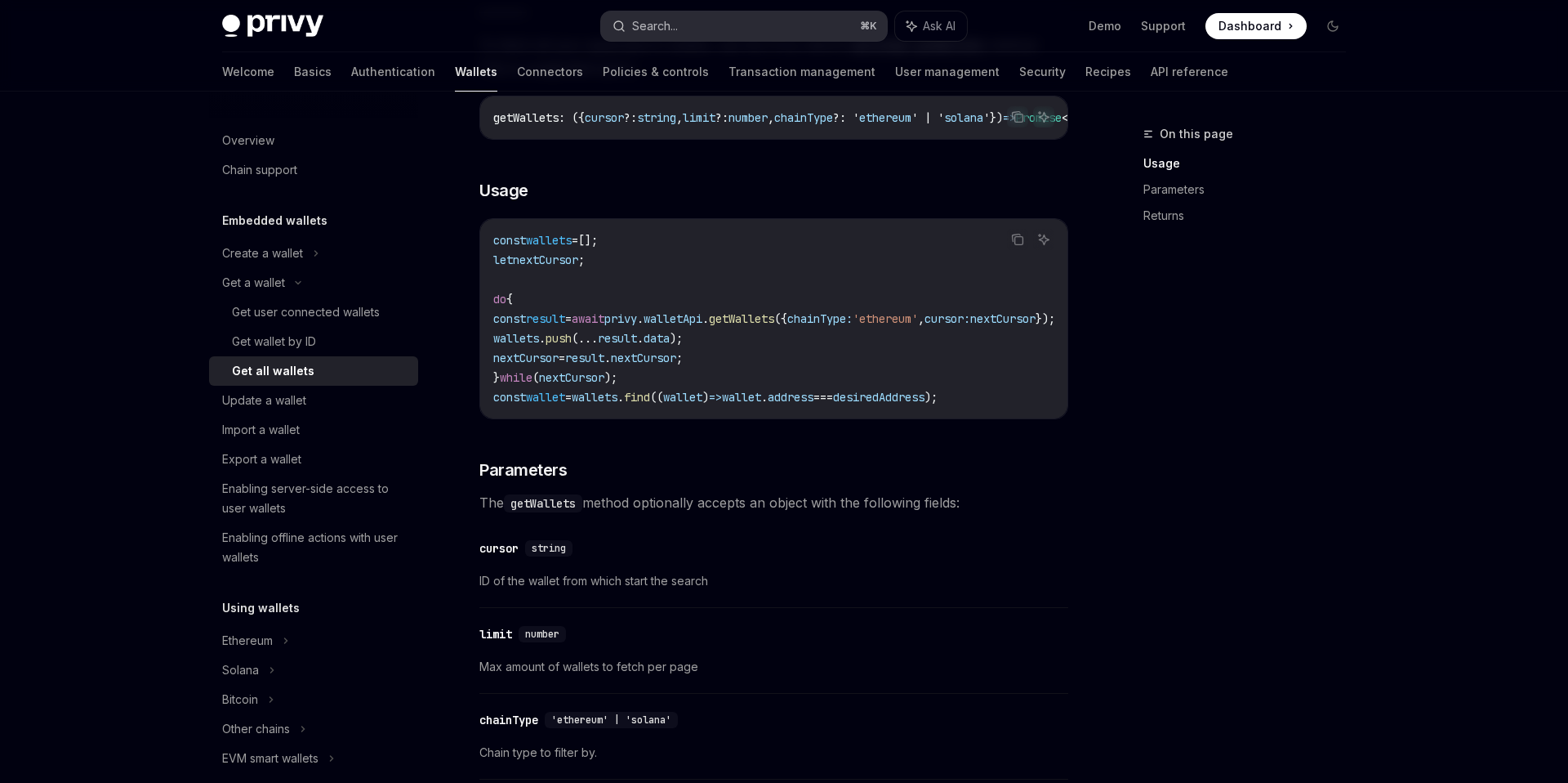
type textarea "*"
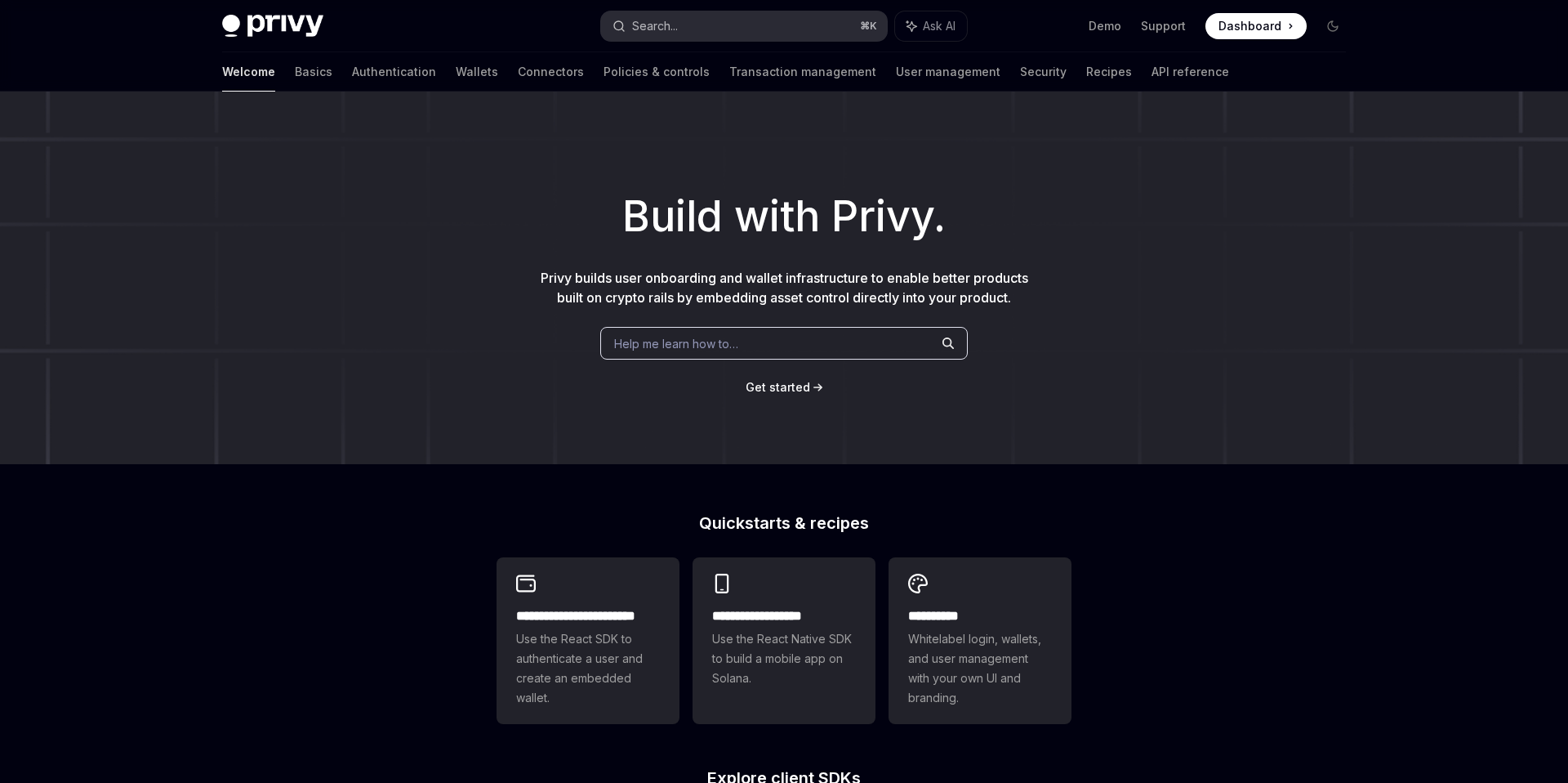
click at [714, 18] on button "Search... ⌘ K" at bounding box center [743, 26] width 286 height 30
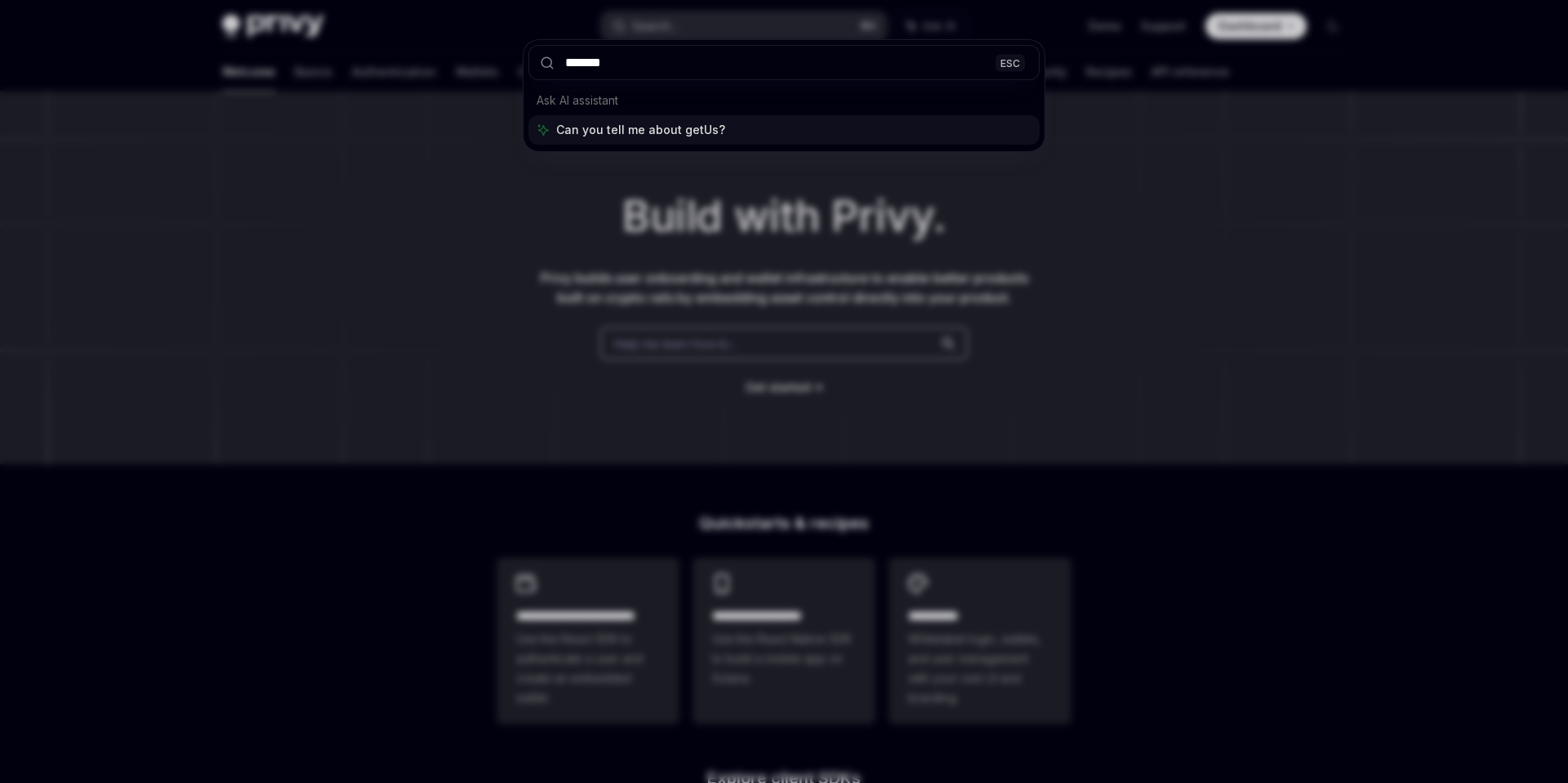
type input "********"
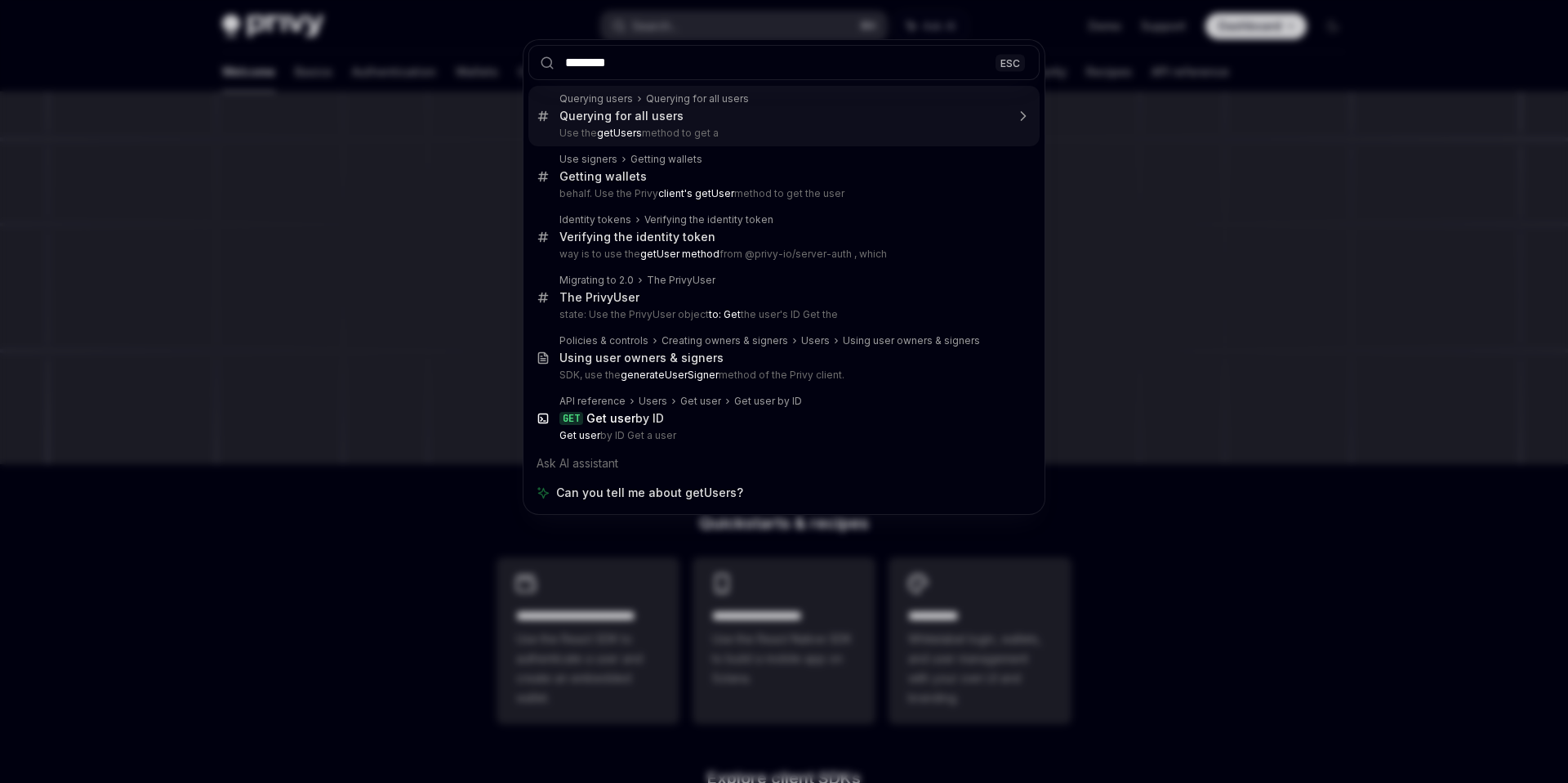
type textarea "*"
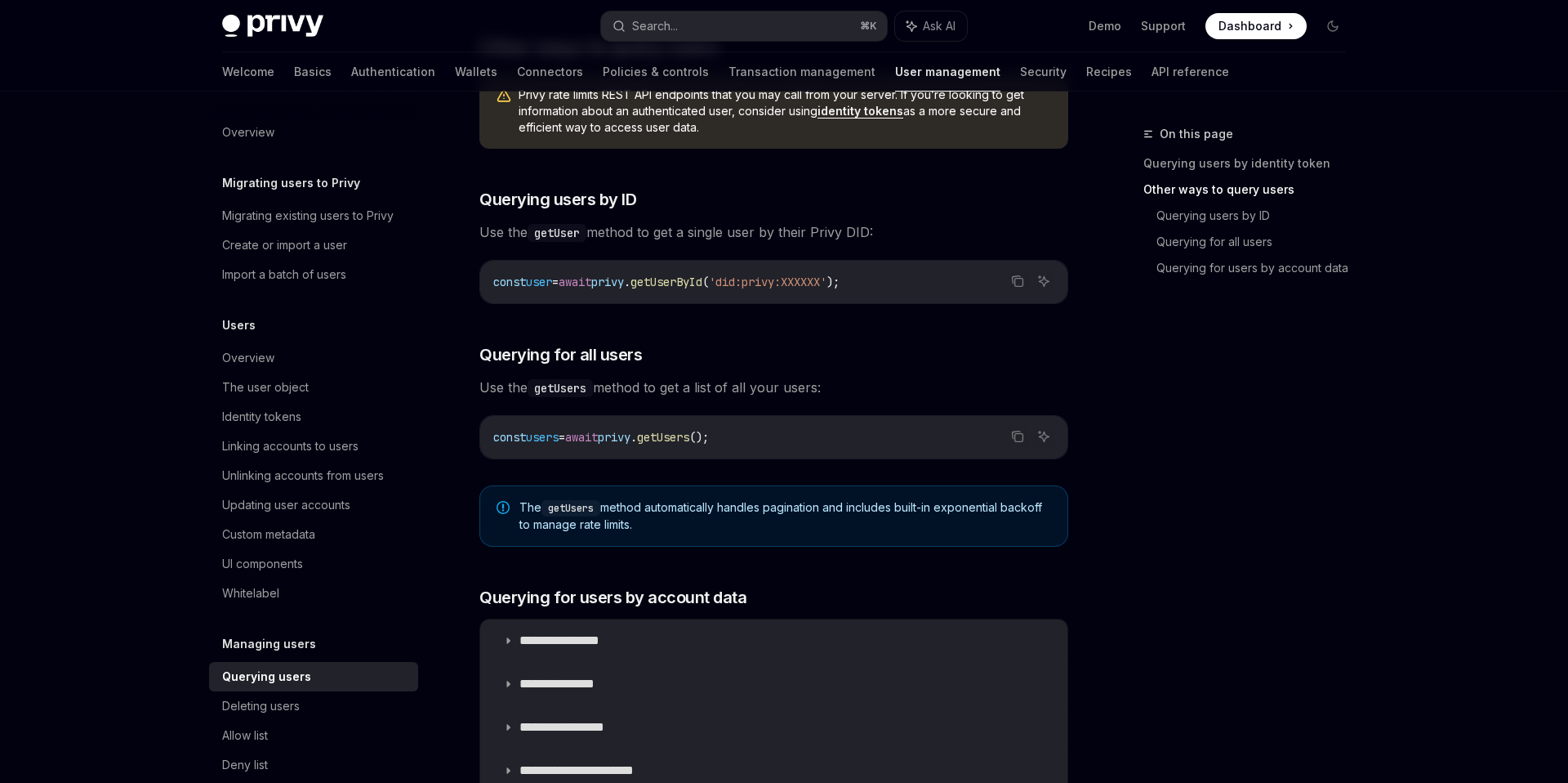
scroll to position [559, 0]
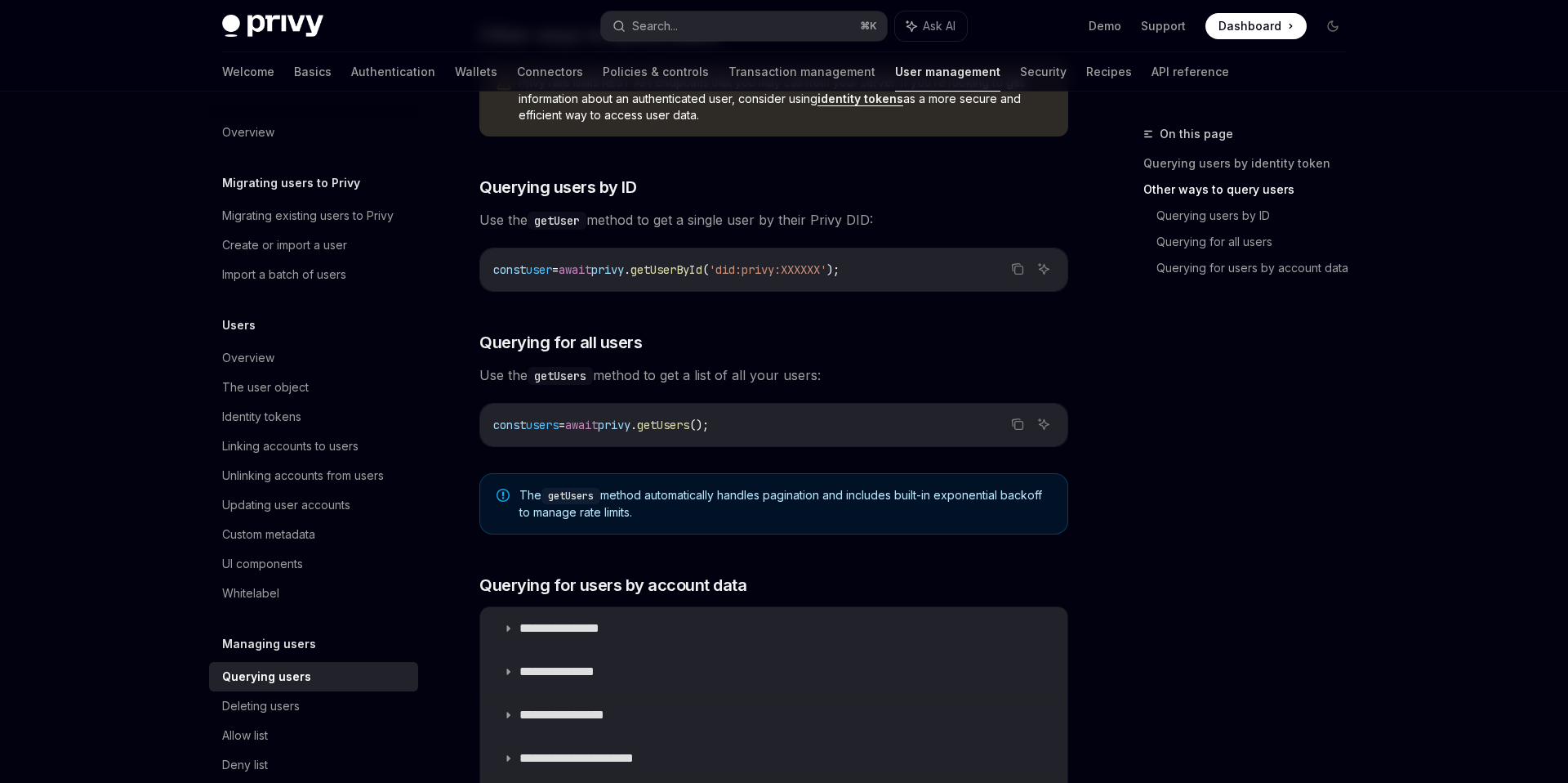
drag, startPoint x: 682, startPoint y: 512, endPoint x: 519, endPoint y: 488, distance: 164.8
click at [520, 488] on span "The getUsers method automatically handles pagination and includes built-in expo…" at bounding box center [785, 503] width 532 height 34
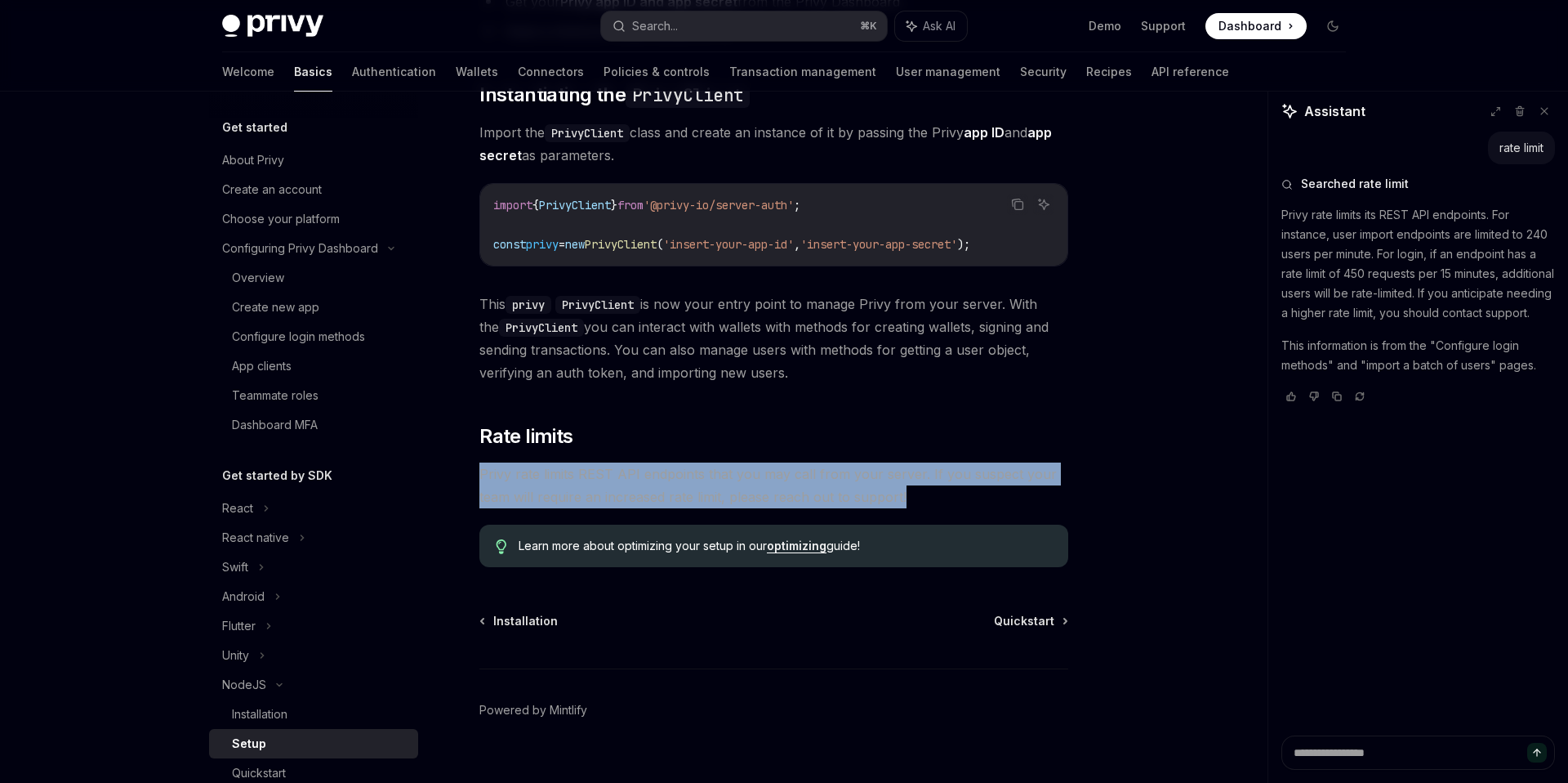
scroll to position [172, 0]
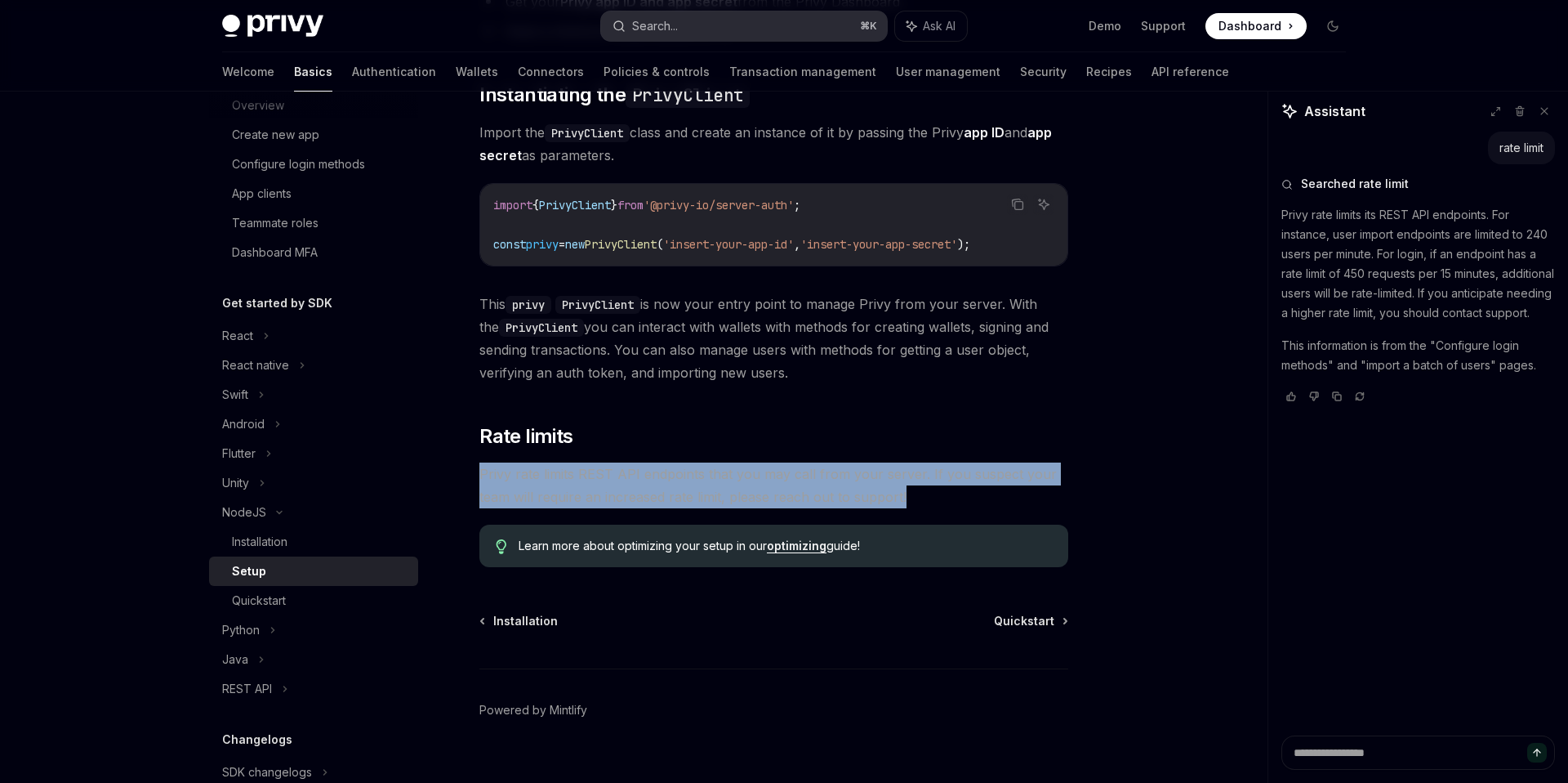
click at [727, 19] on button "Search... ⌘ K" at bounding box center [743, 26] width 286 height 30
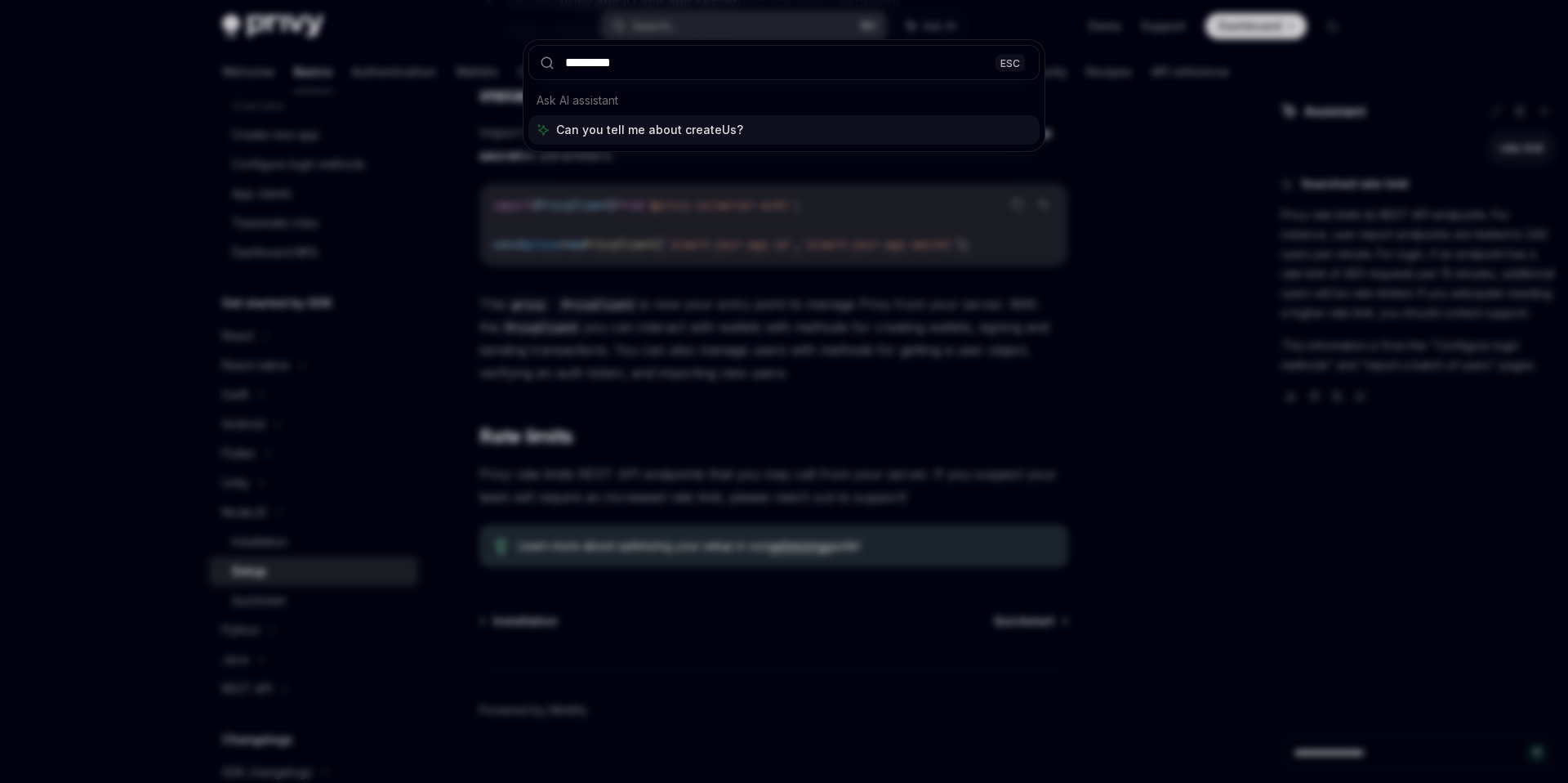
type input "**********"
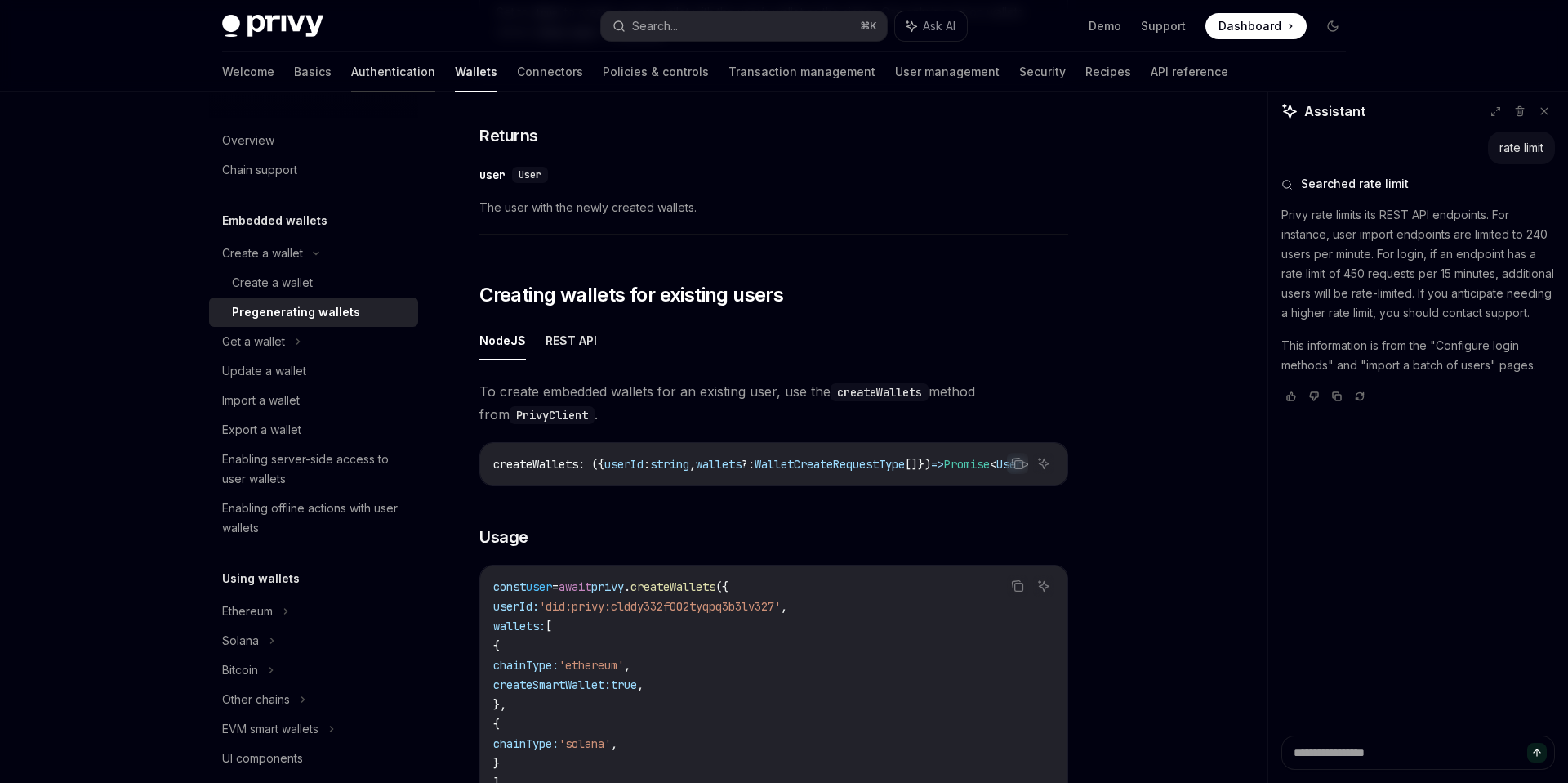
click at [352, 67] on link "Authentication" at bounding box center [393, 72] width 84 height 39
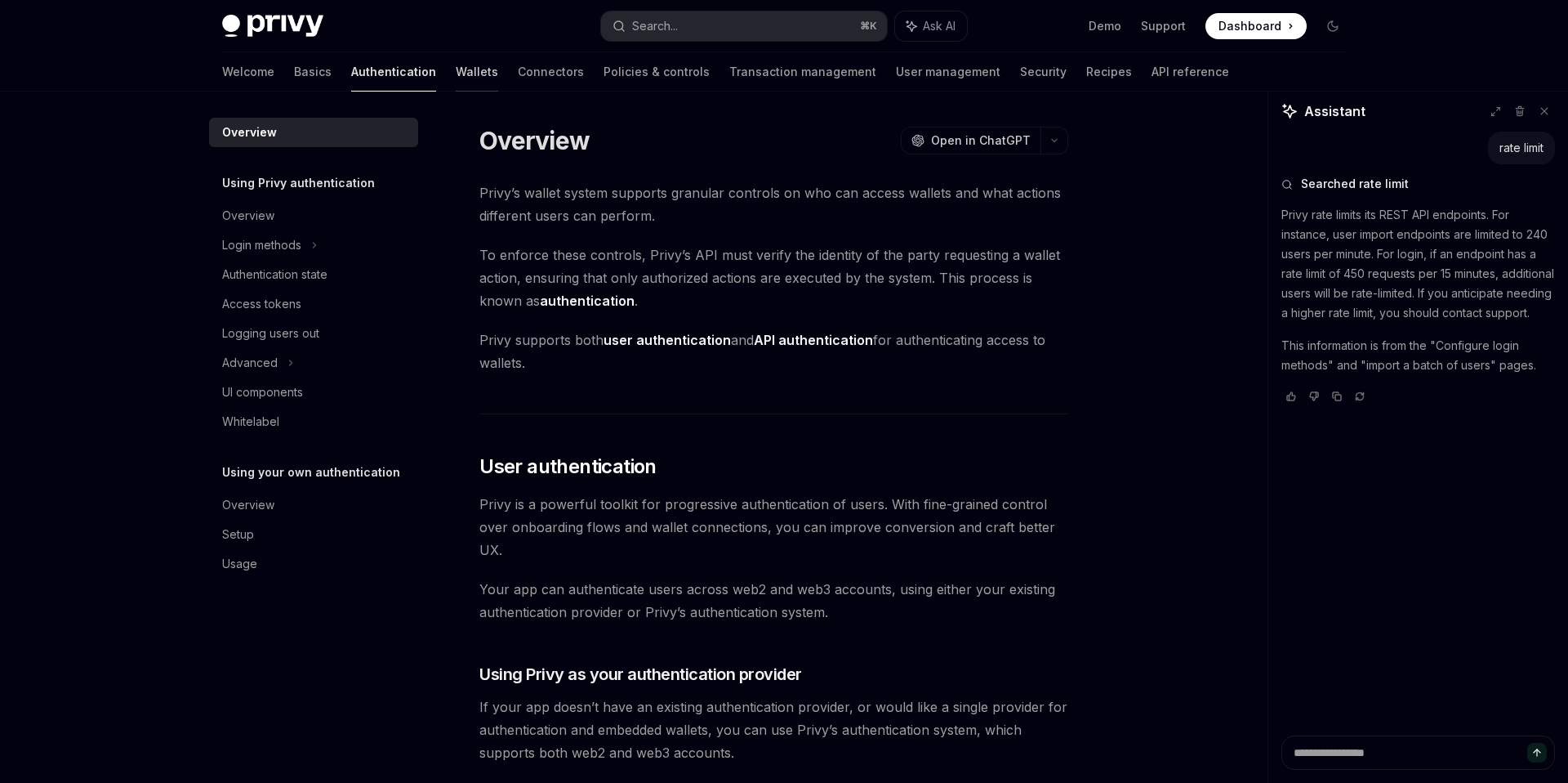
click at [456, 75] on link "Wallets" at bounding box center [477, 72] width 43 height 39
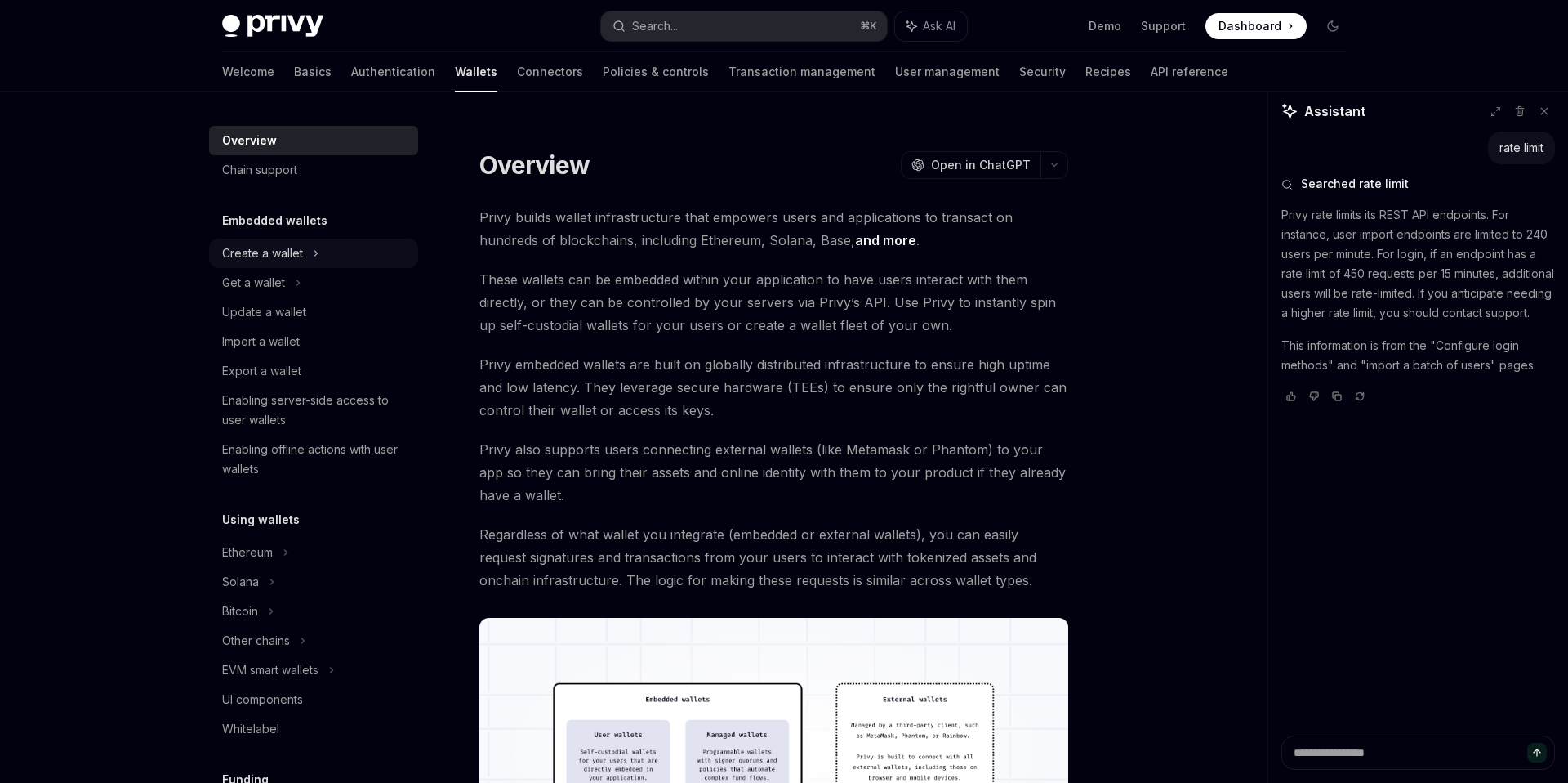
click at [332, 255] on div "Create a wallet" at bounding box center [313, 253] width 209 height 30
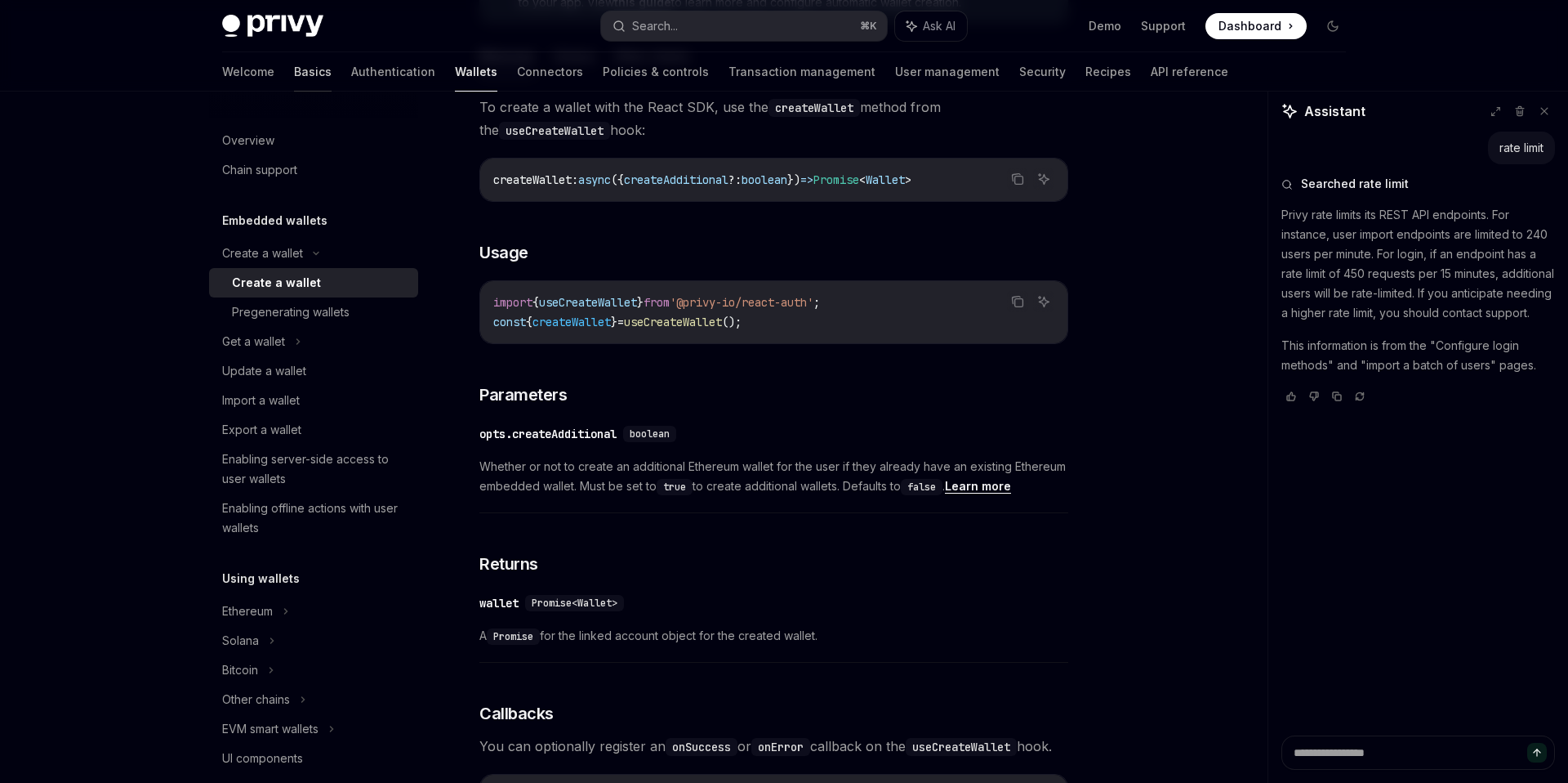
click at [294, 66] on link "Basics" at bounding box center [313, 72] width 38 height 39
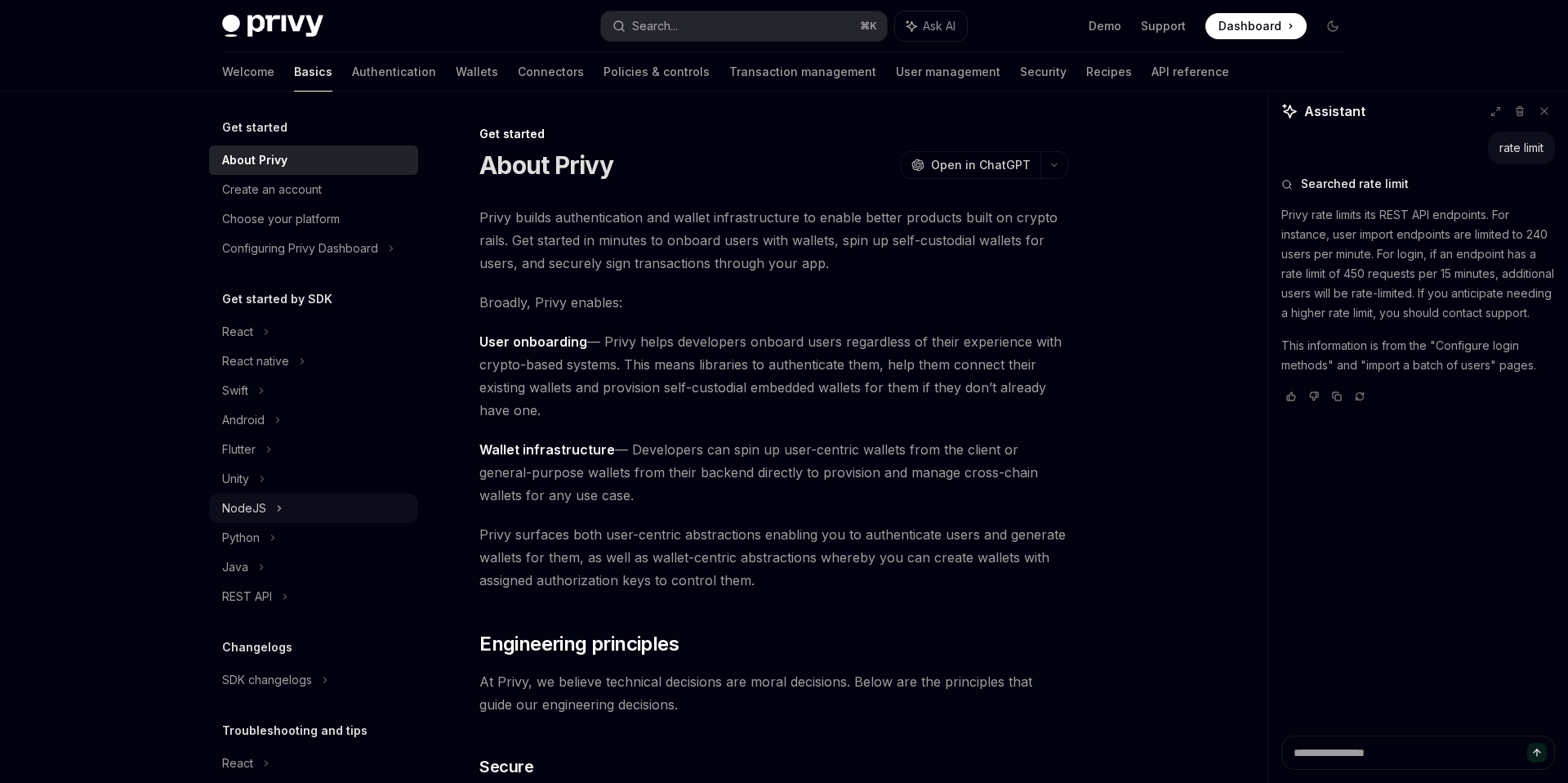
click at [291, 510] on div "NodeJS" at bounding box center [313, 508] width 209 height 30
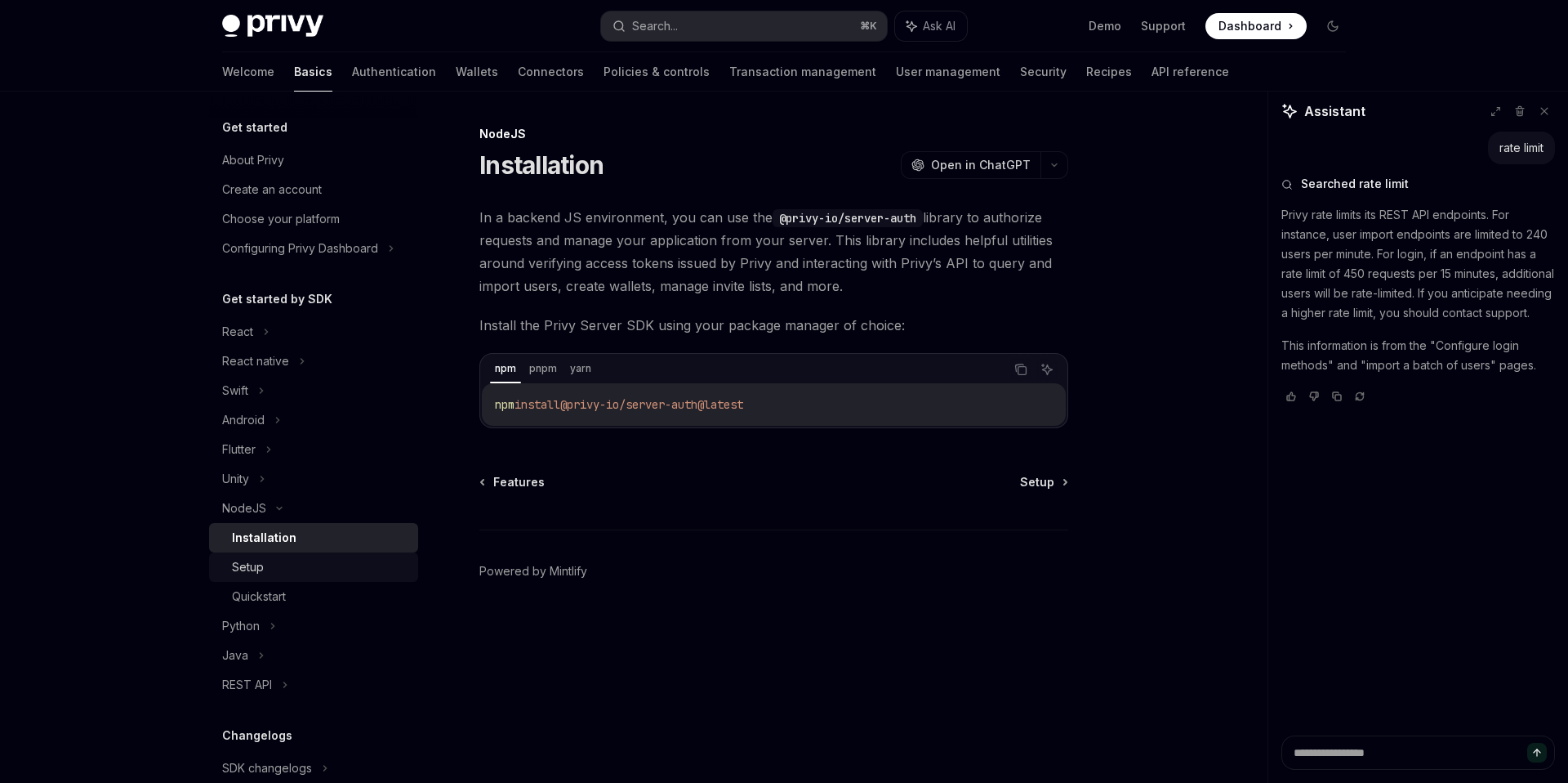
click at [287, 559] on div "Setup" at bounding box center [320, 567] width 176 height 20
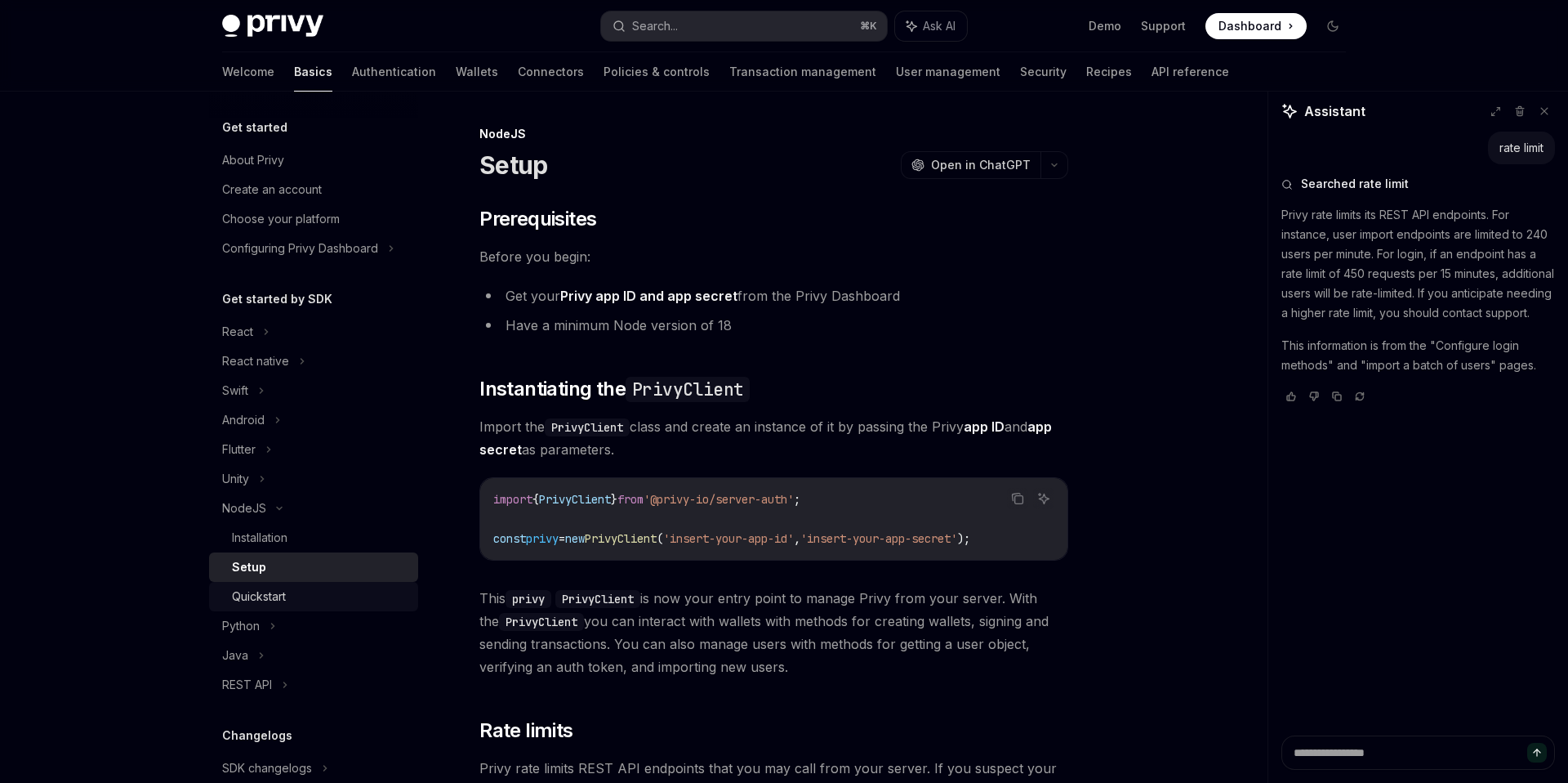
click at [294, 594] on div "Quickstart" at bounding box center [320, 597] width 176 height 20
type textarea "*"
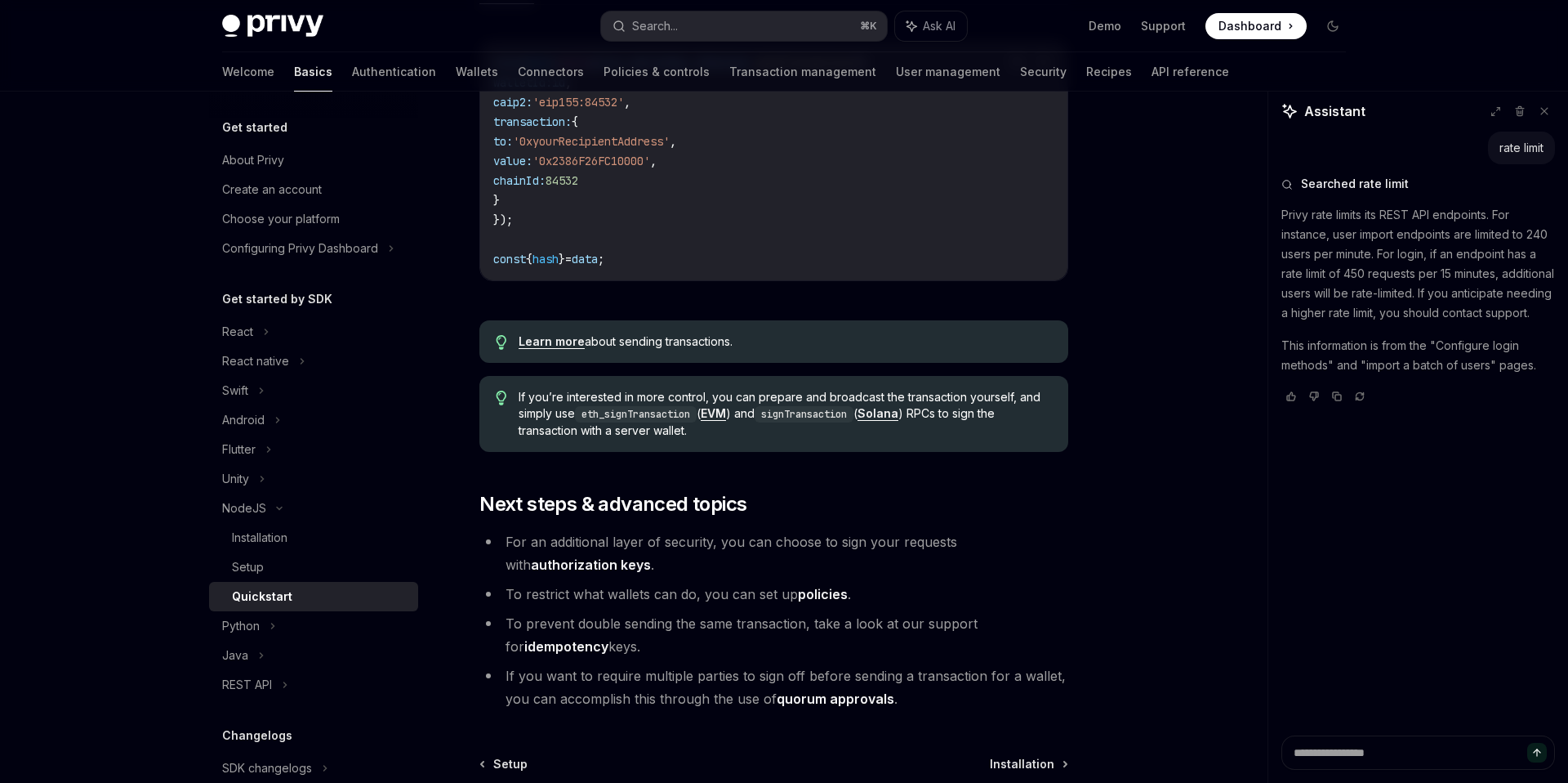
scroll to position [1218, 0]
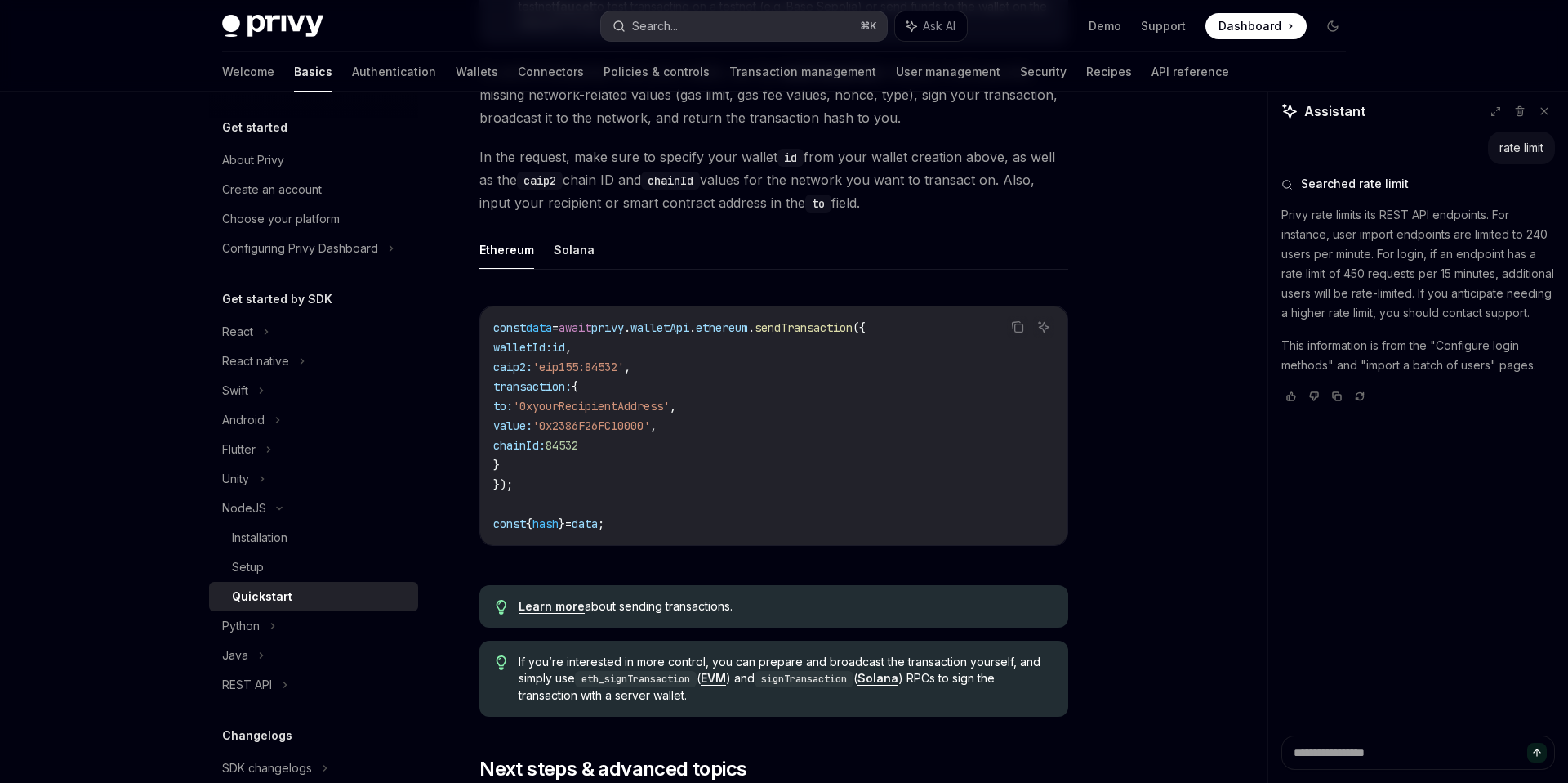
click at [671, 25] on div "Search..." at bounding box center [655, 26] width 46 height 20
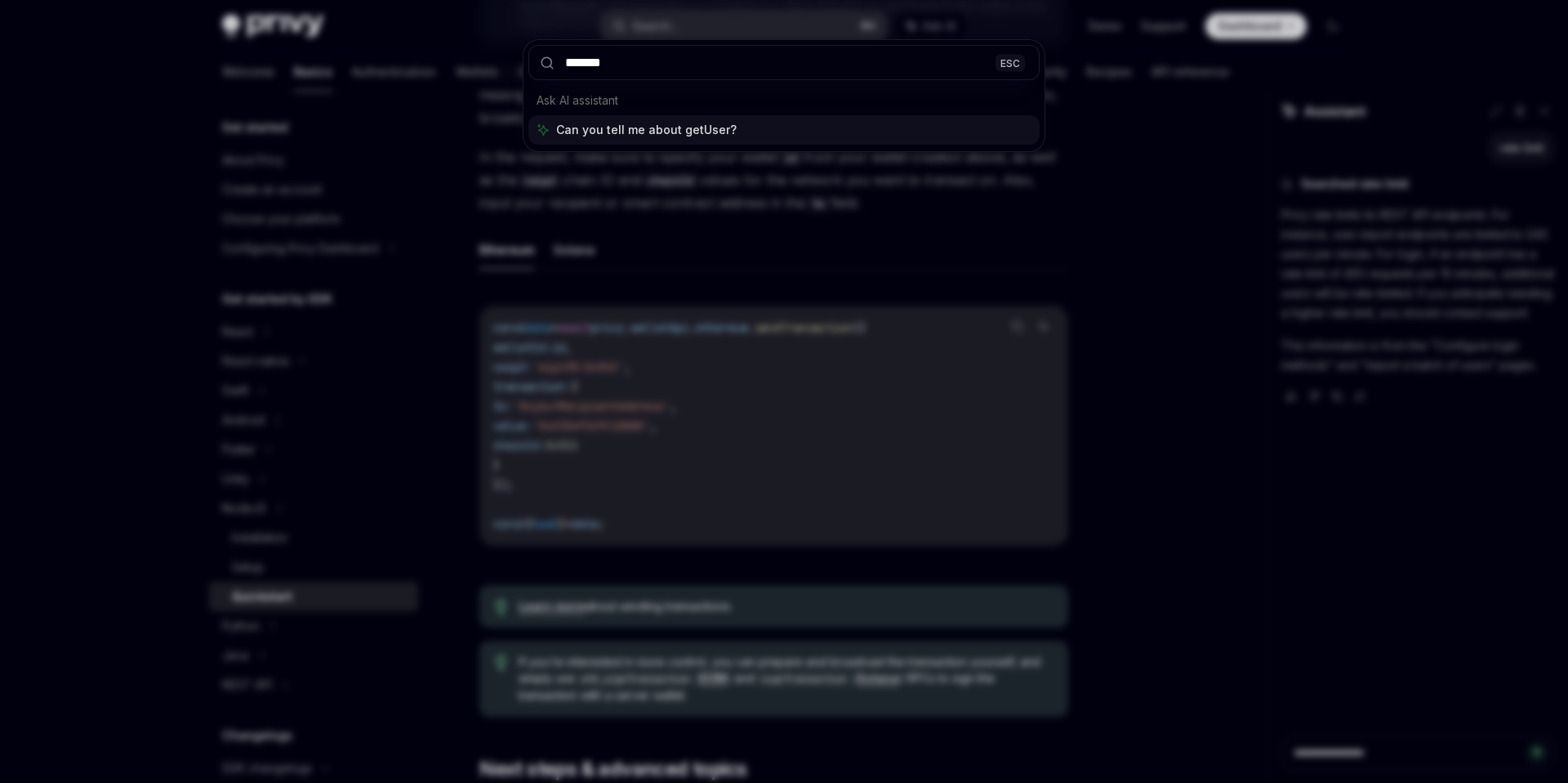
type input "********"
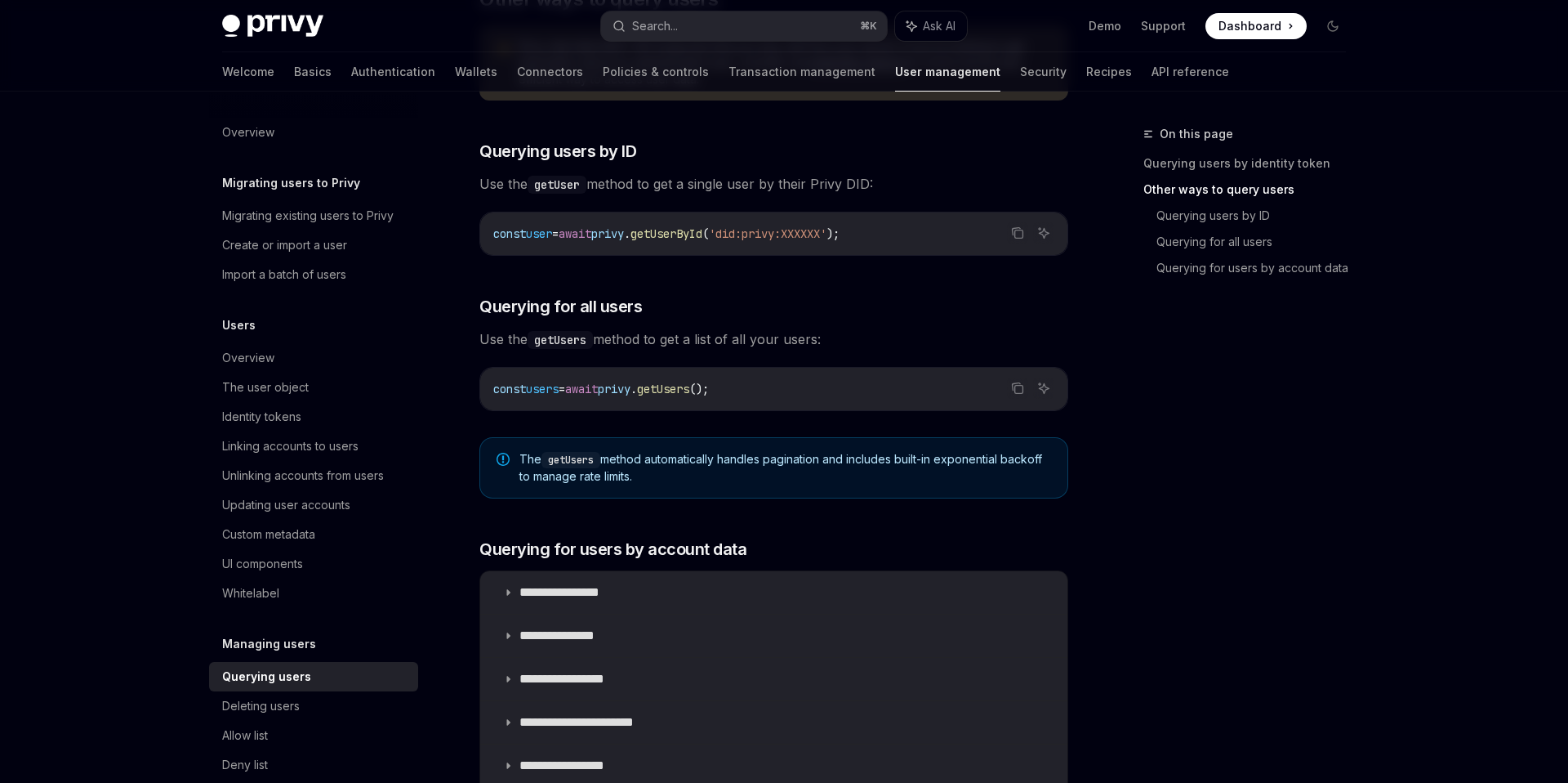
scroll to position [710, 0]
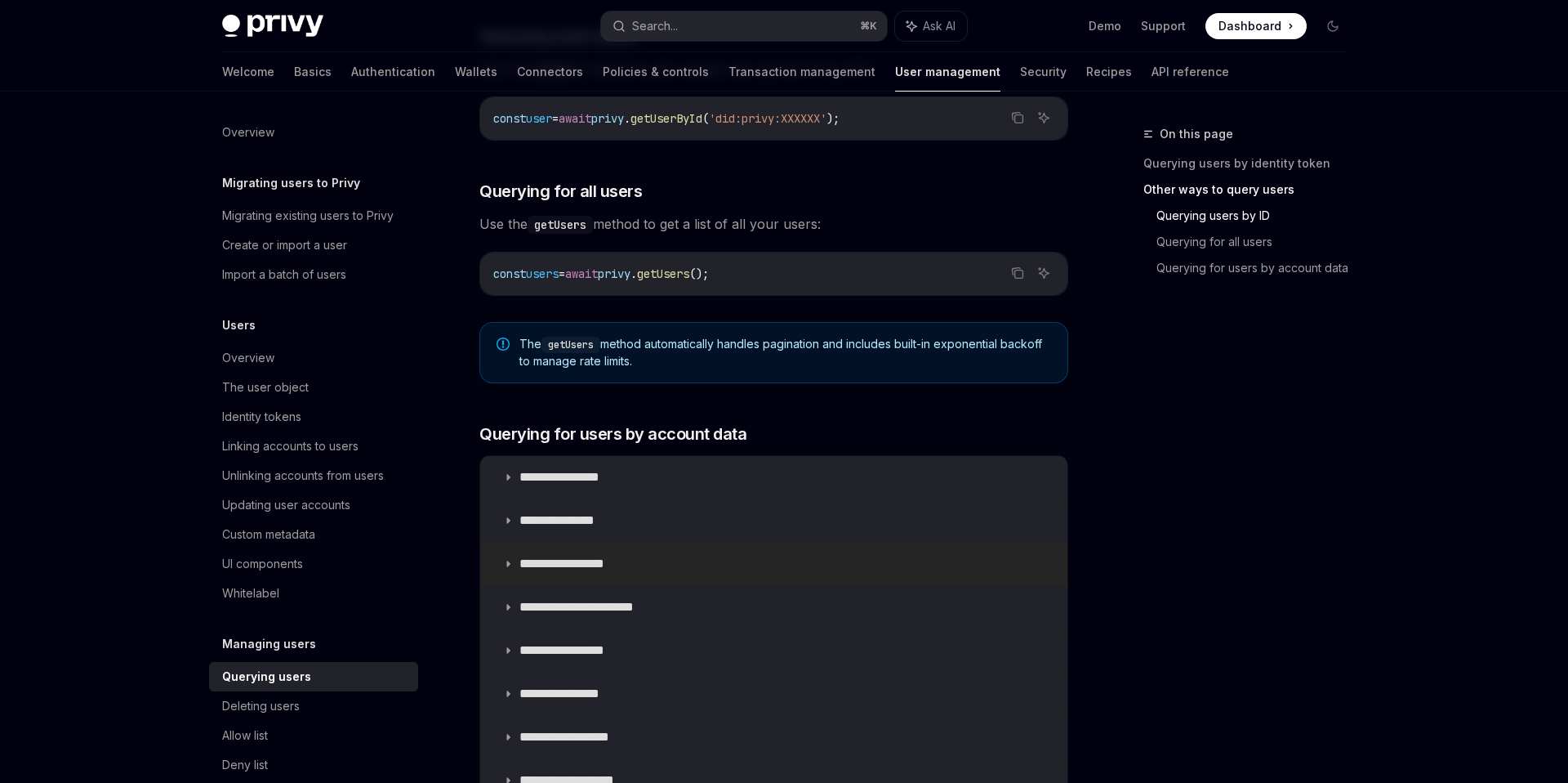
click at [691, 581] on summary "**********" at bounding box center [774, 564] width 588 height 43
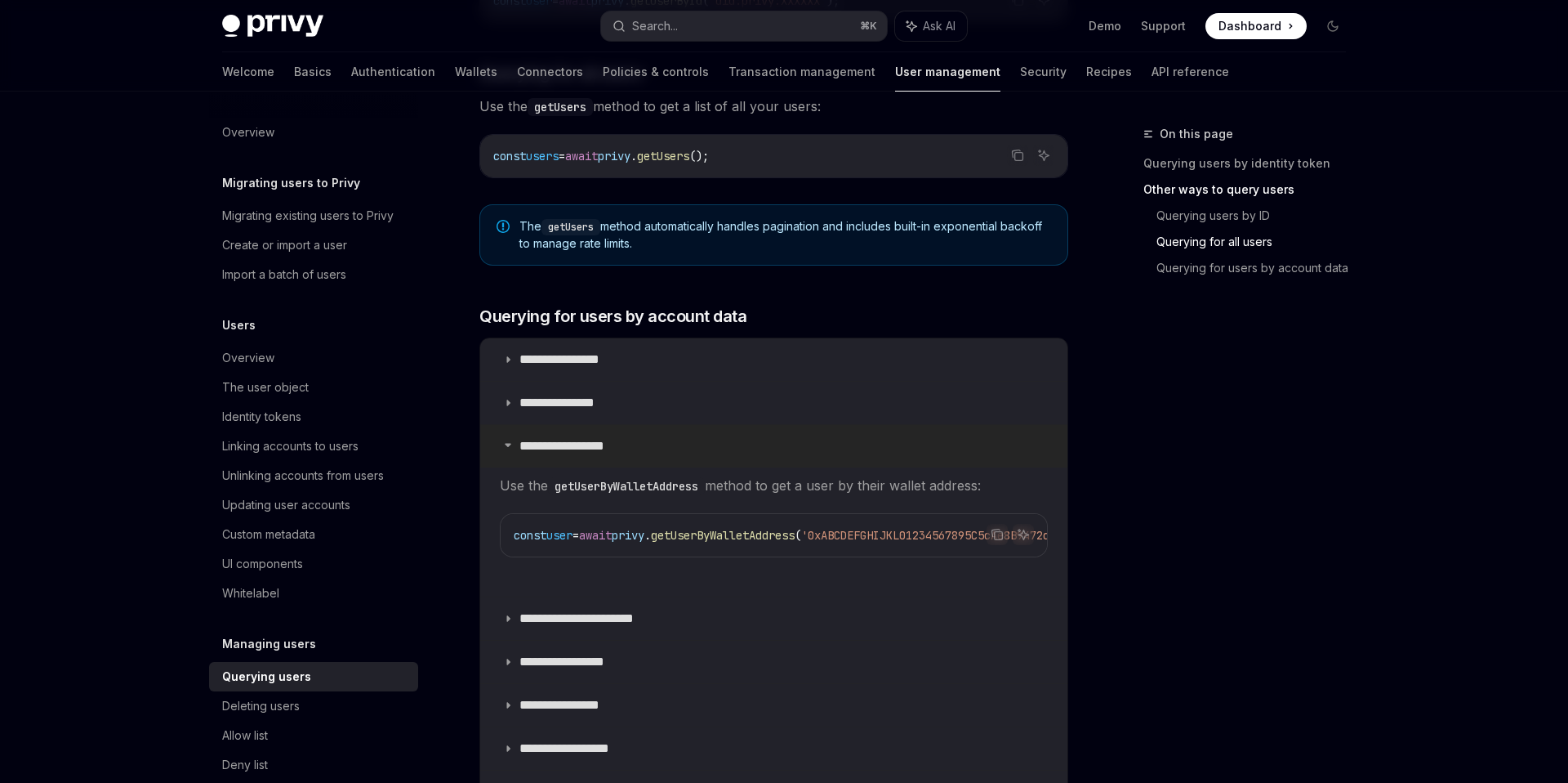
scroll to position [849, 0]
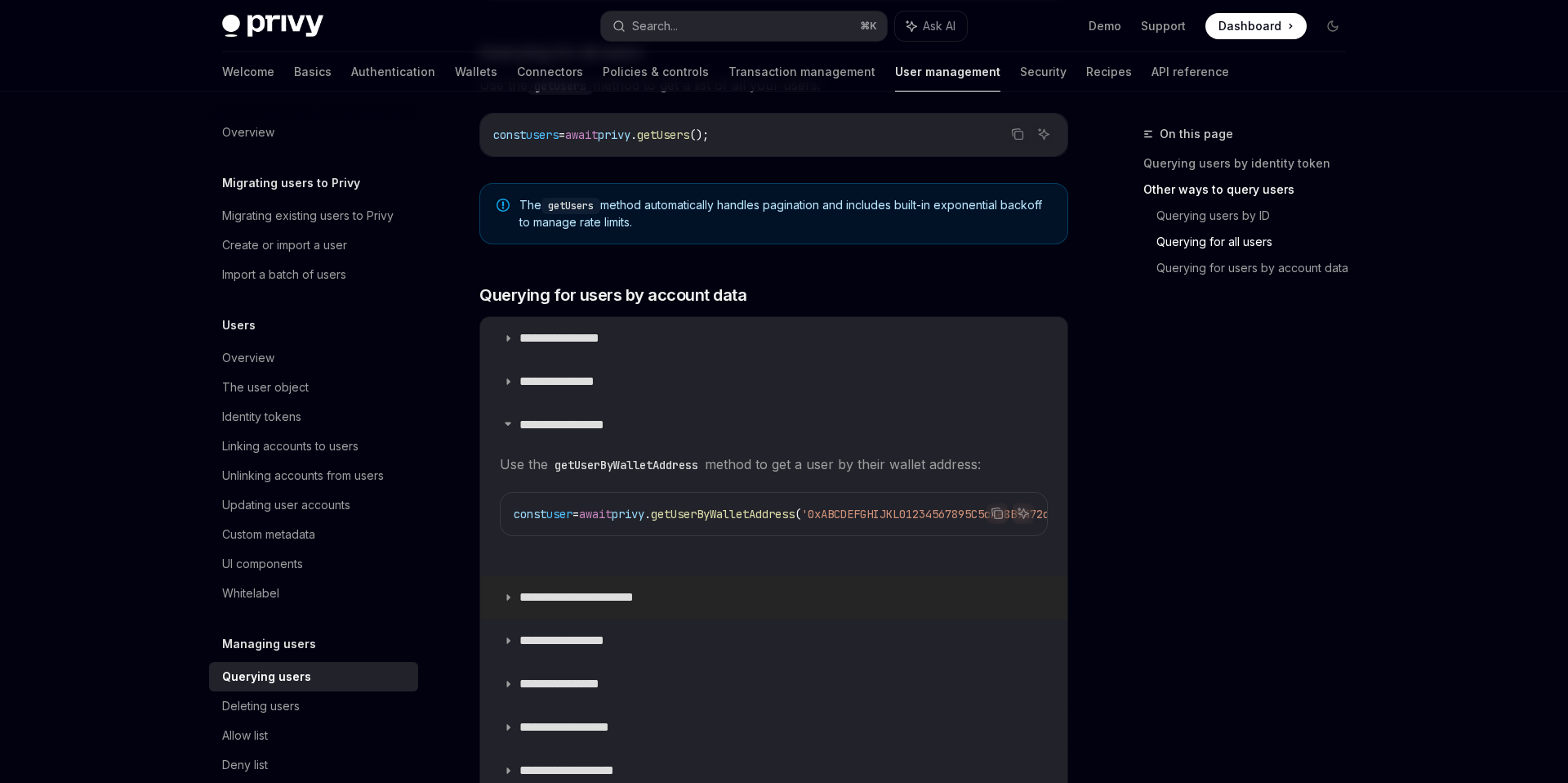
click at [694, 606] on summary "**********" at bounding box center [774, 598] width 588 height 43
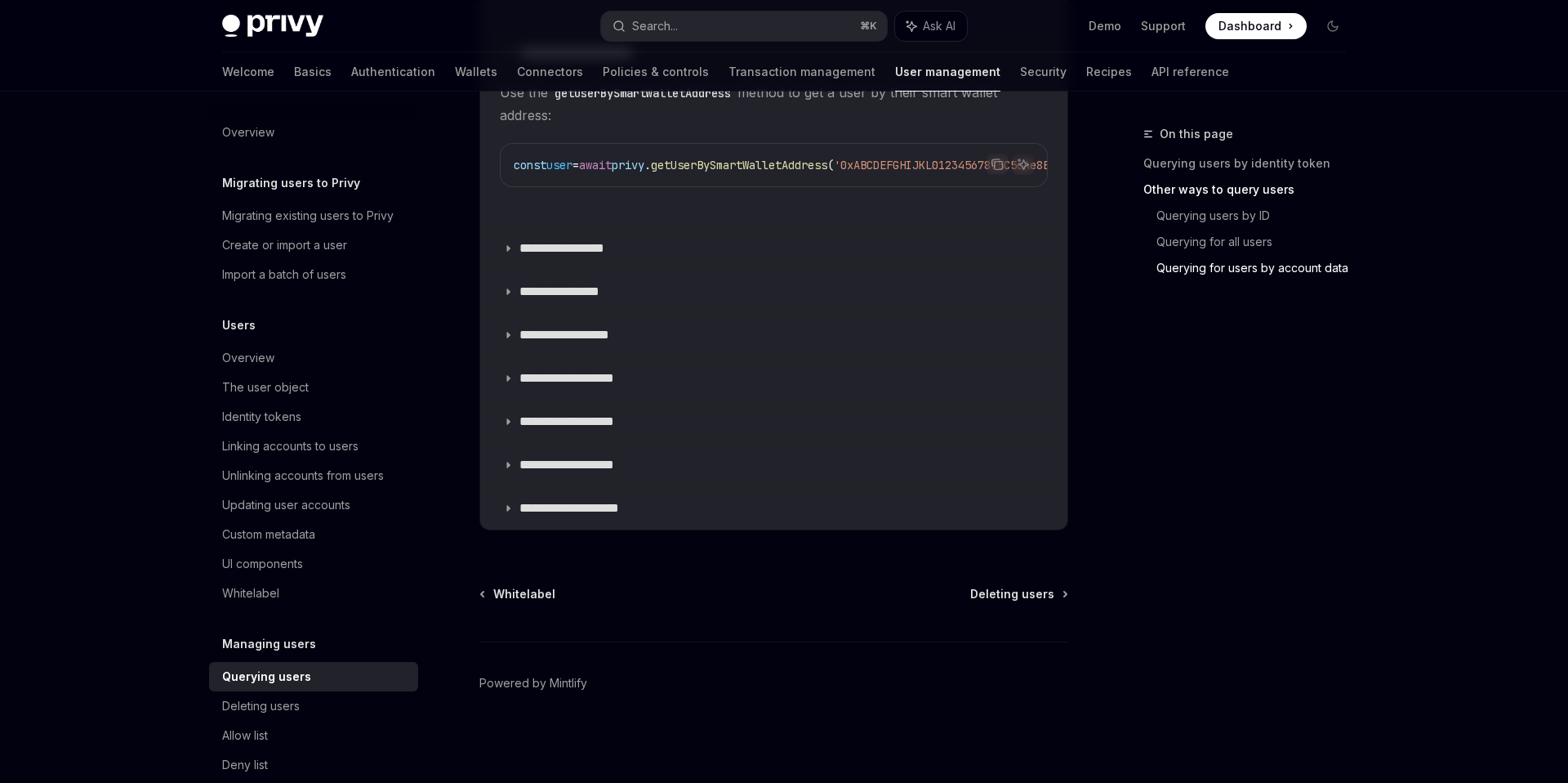
scroll to position [1406, 0]
